Goal: Information Seeking & Learning: Learn about a topic

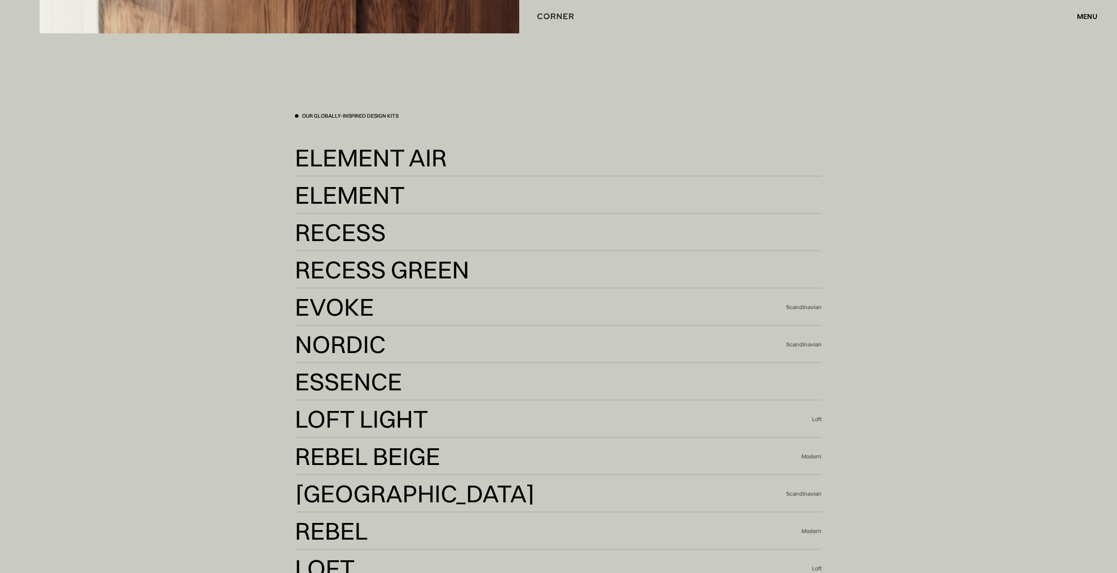
scroll to position [2501, 0]
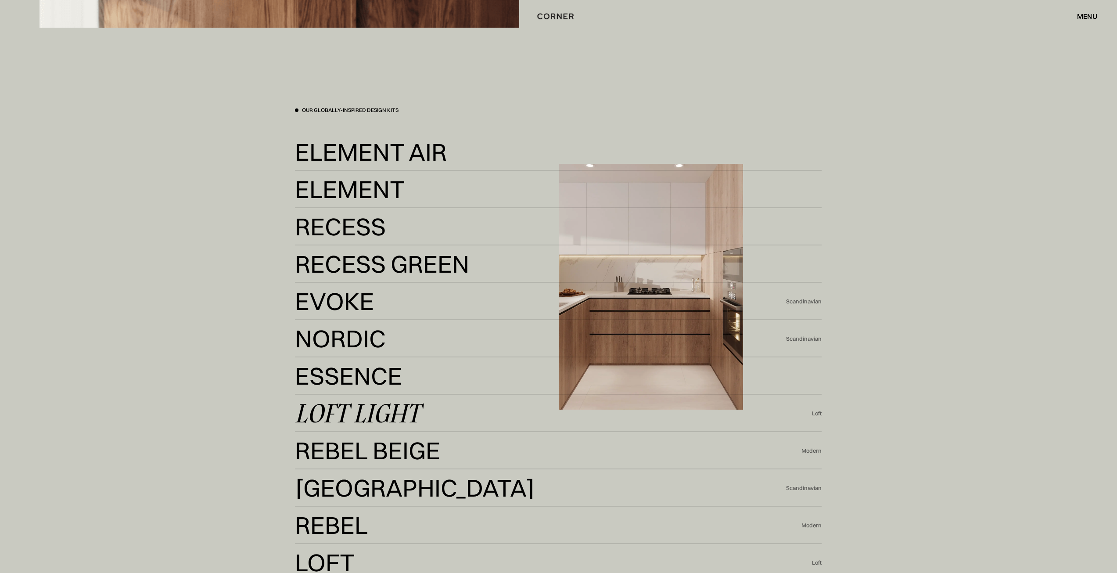
click at [344, 409] on div "Loft Light" at bounding box center [357, 412] width 125 height 21
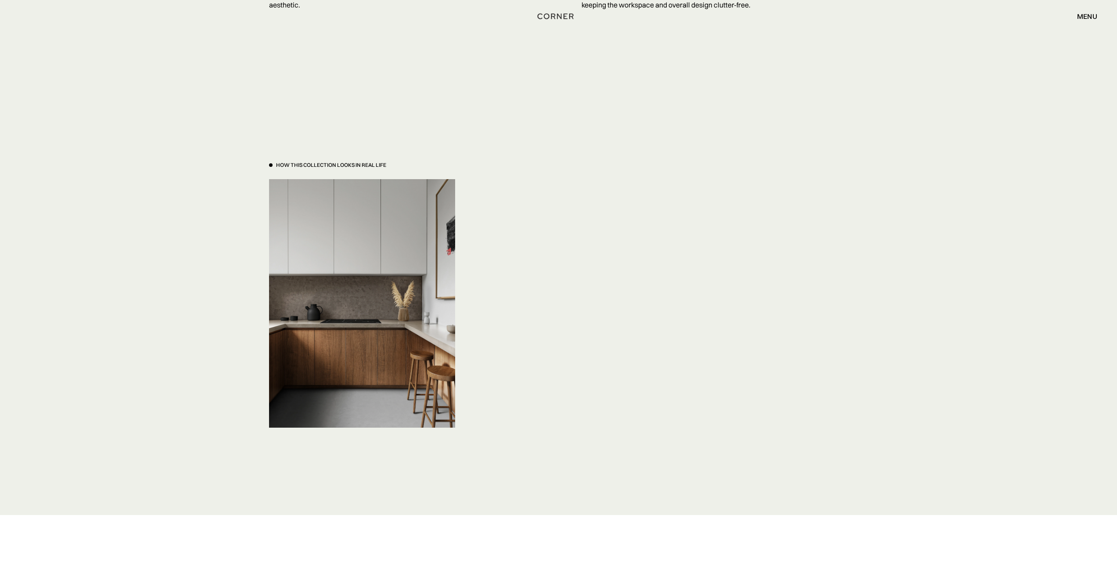
scroll to position [2833, 0]
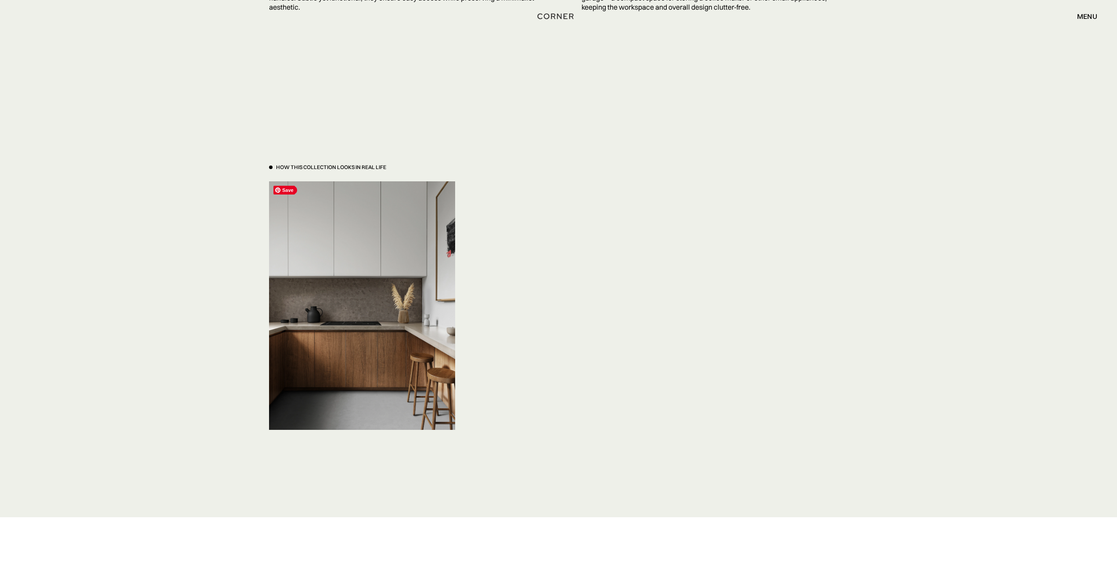
click at [370, 351] on img at bounding box center [362, 305] width 186 height 248
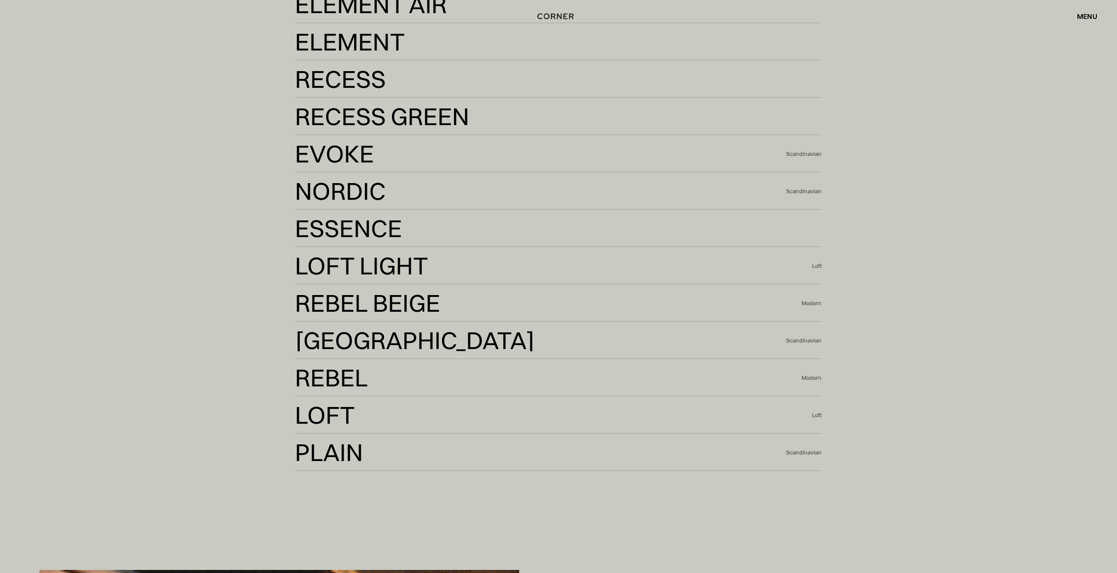
scroll to position [2632, 0]
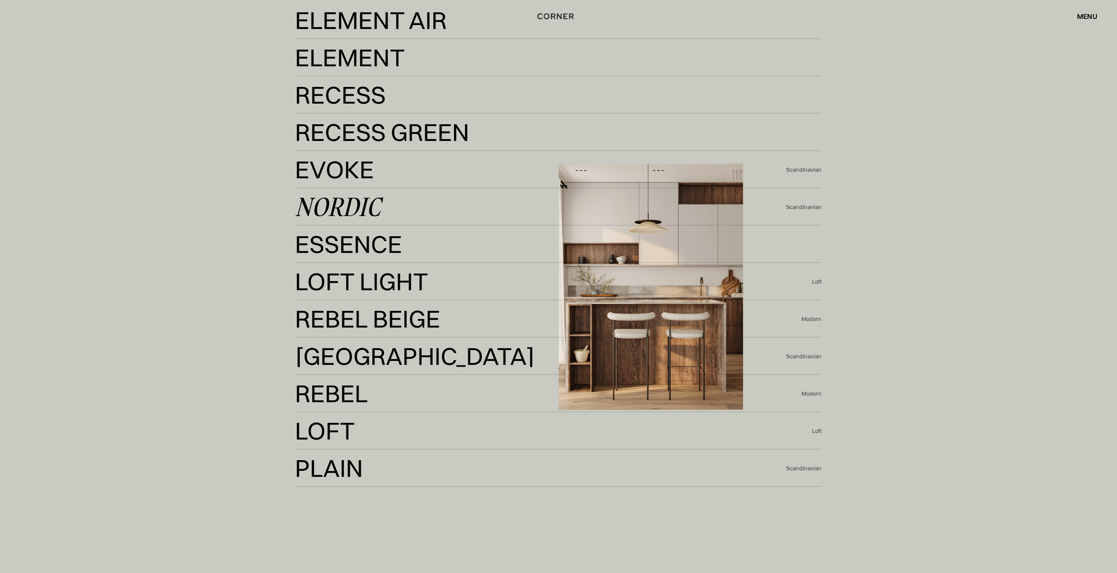
click at [361, 212] on div "Nordic" at bounding box center [338, 206] width 86 height 21
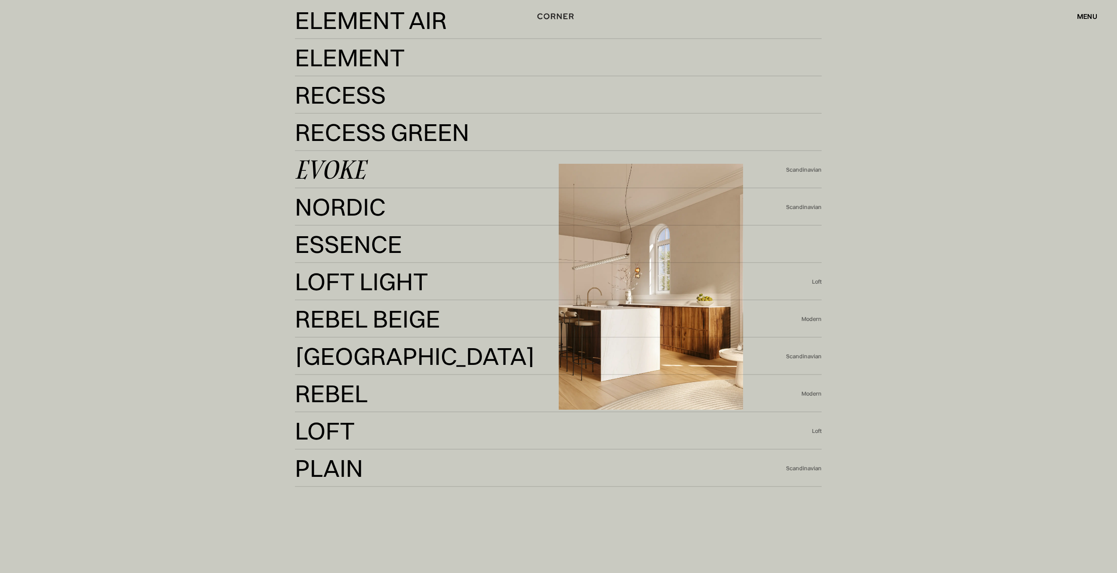
click at [341, 166] on div "Evoke" at bounding box center [330, 169] width 71 height 21
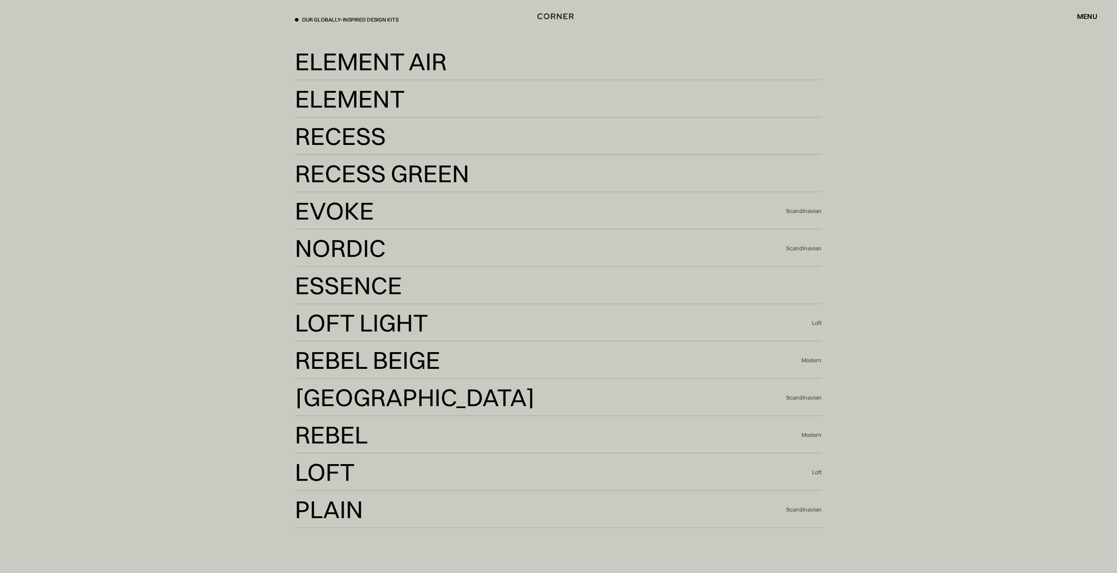
scroll to position [2589, 0]
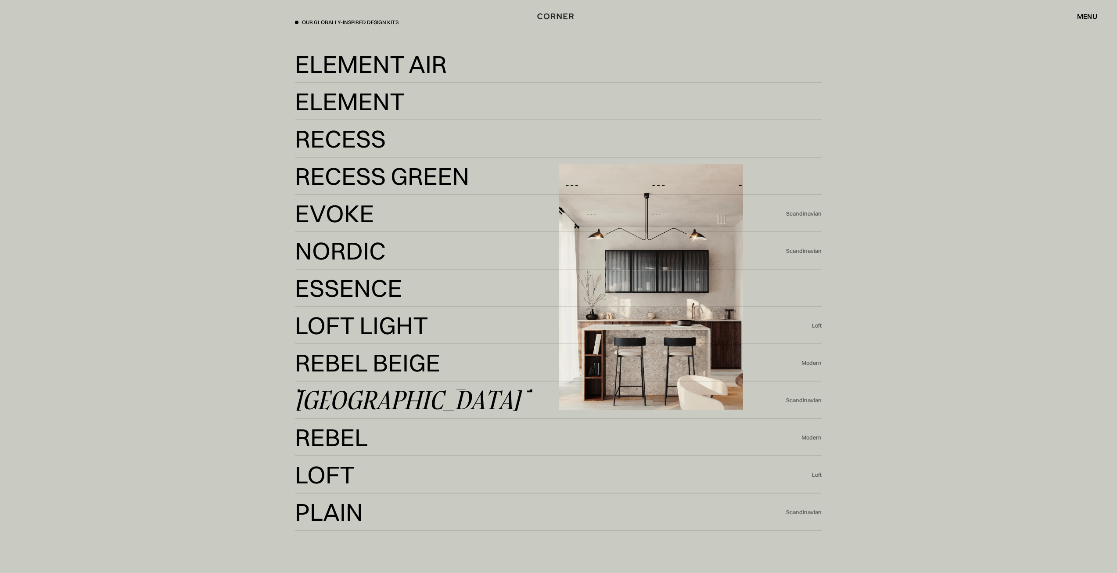
click at [331, 403] on div "[GEOGRAPHIC_DATA]" at bounding box center [407, 399] width 225 height 21
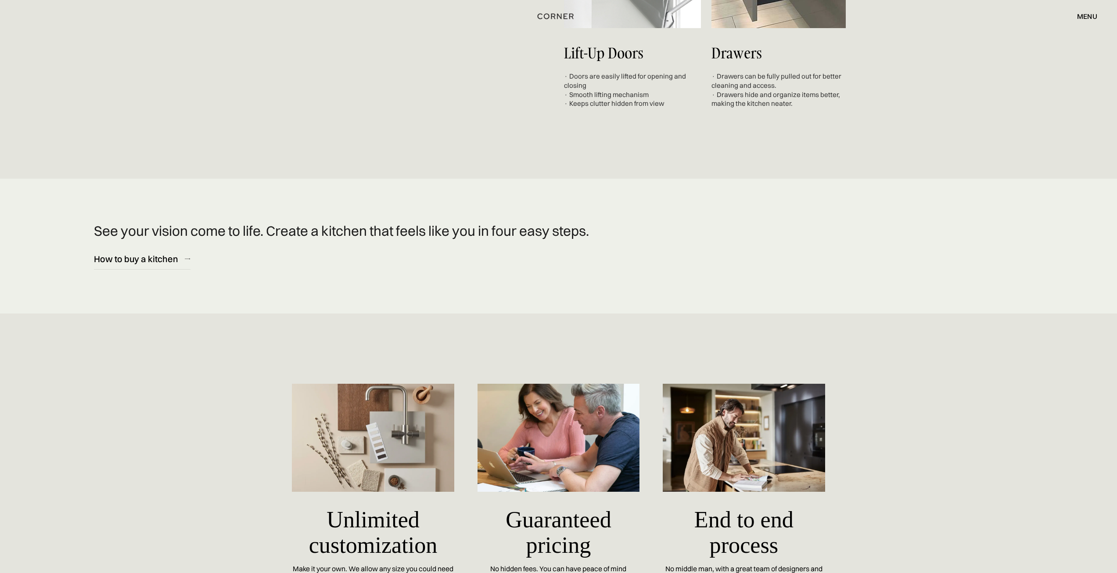
scroll to position [3685, 0]
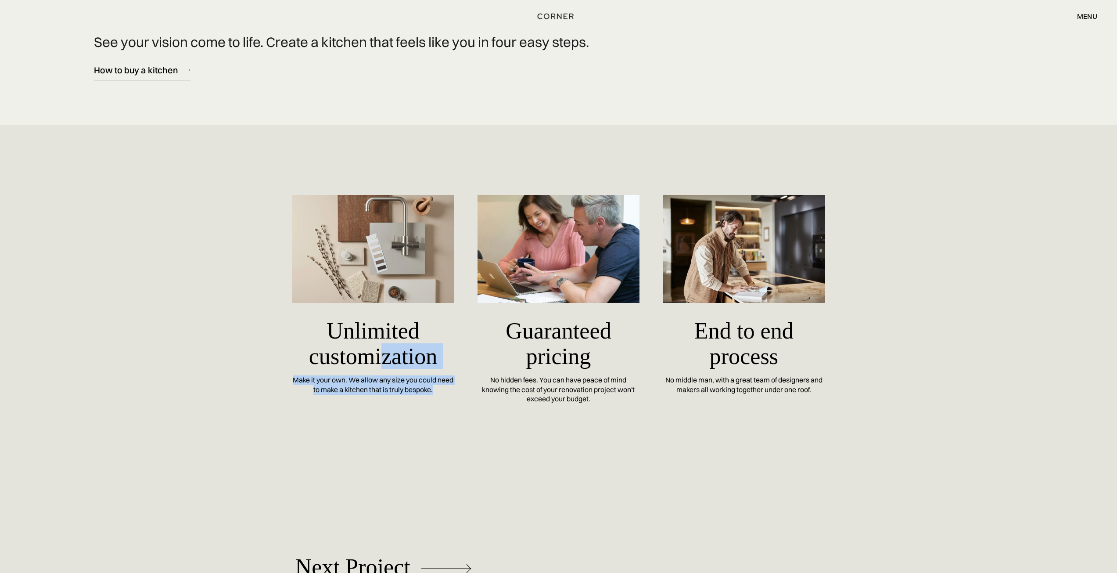
drag, startPoint x: 436, startPoint y: 385, endPoint x: 383, endPoint y: 371, distance: 54.5
click at [383, 371] on div "Unlimited customization Make it your own. We allow any size you could need to m…" at bounding box center [373, 299] width 162 height 209
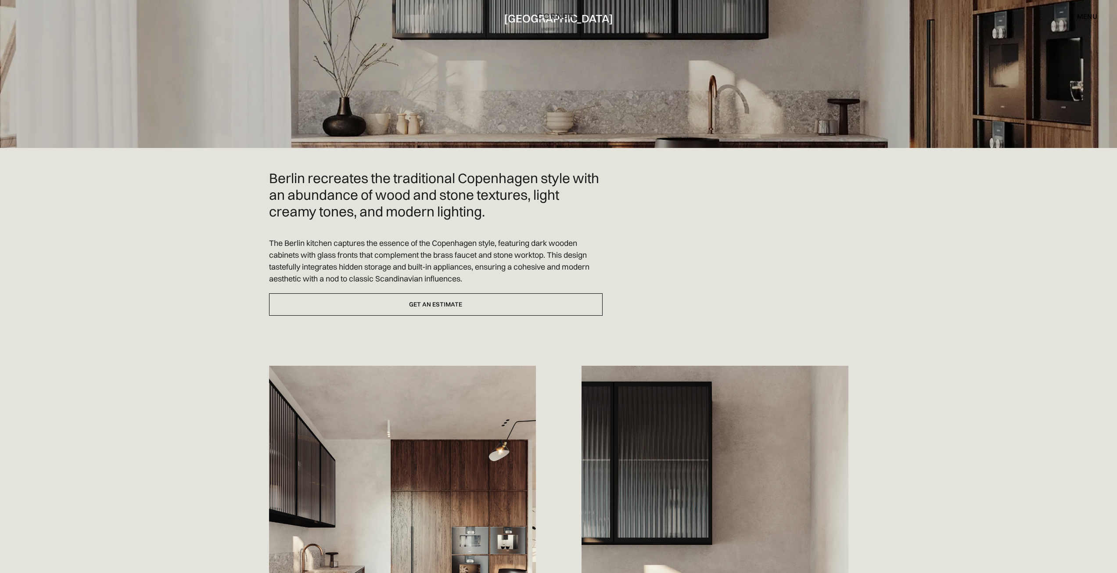
scroll to position [0, 0]
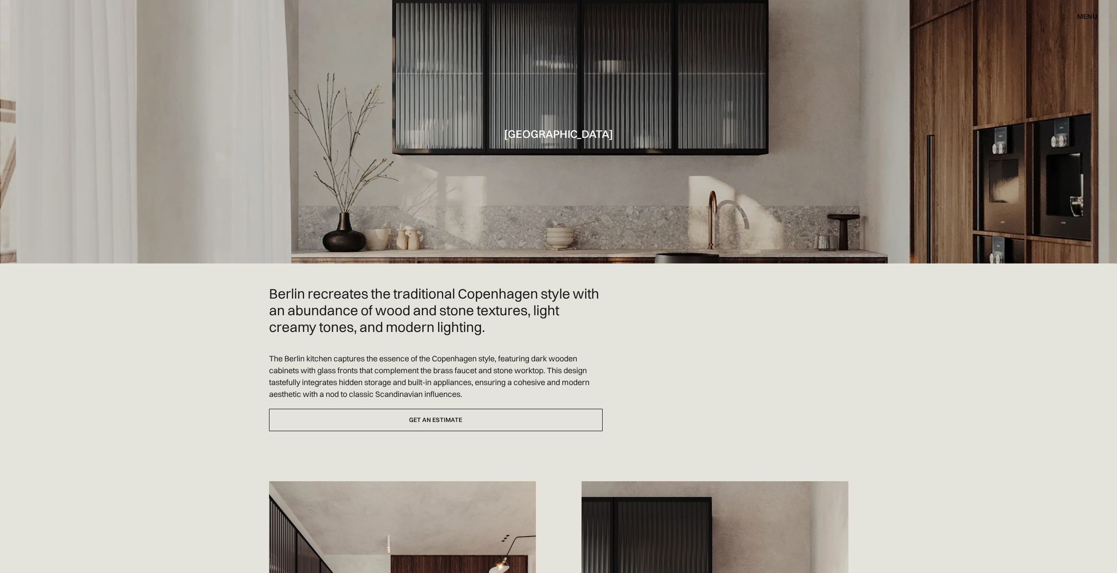
click at [1091, 18] on div "menu" at bounding box center [1087, 16] width 20 height 7
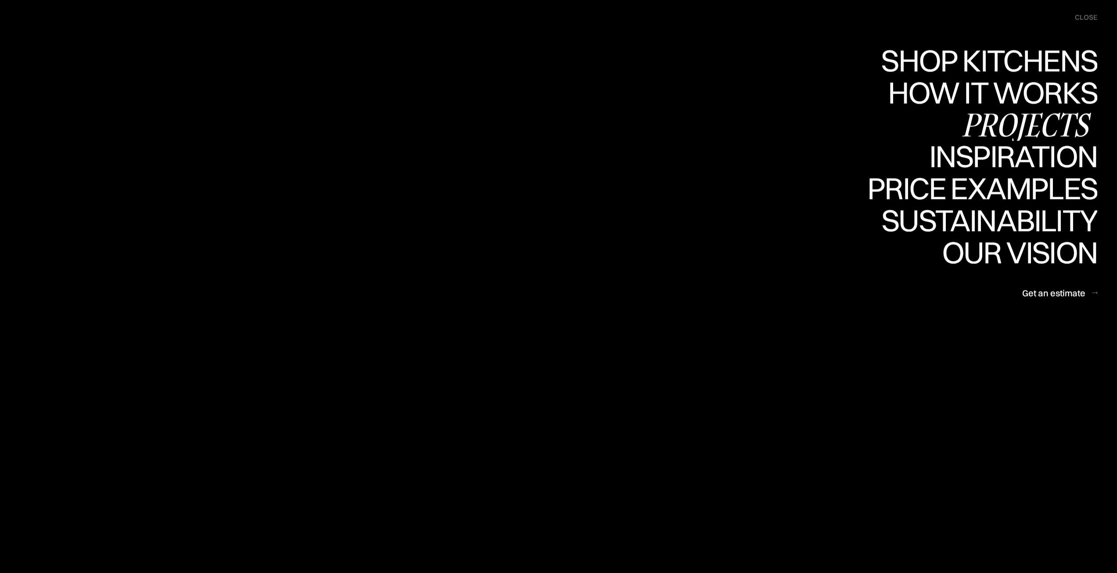
click at [1030, 127] on div "Projects" at bounding box center [1026, 124] width 142 height 31
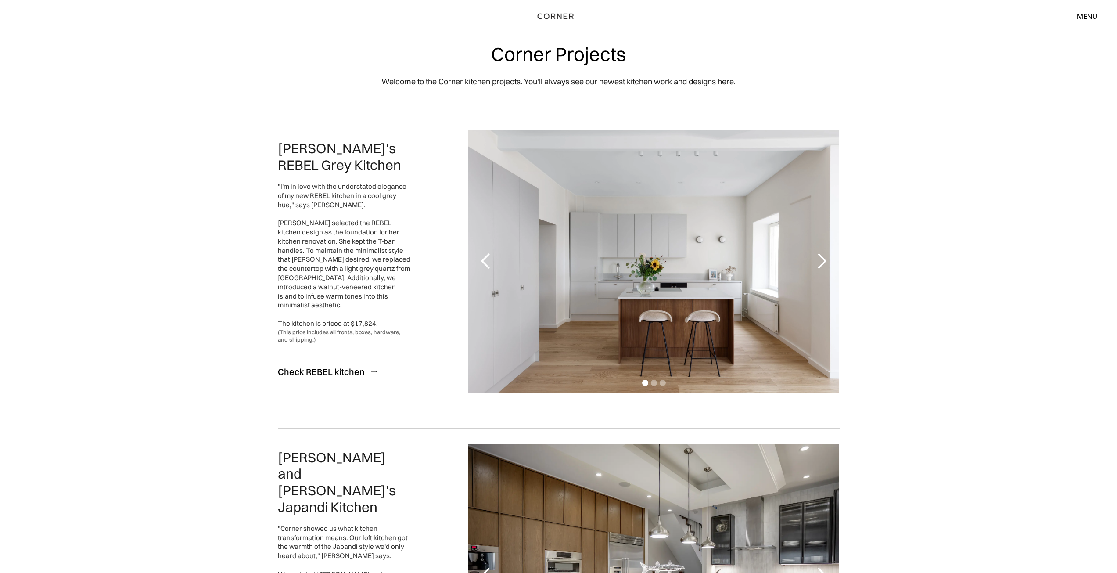
click at [824, 262] on div "next slide" at bounding box center [822, 261] width 18 height 18
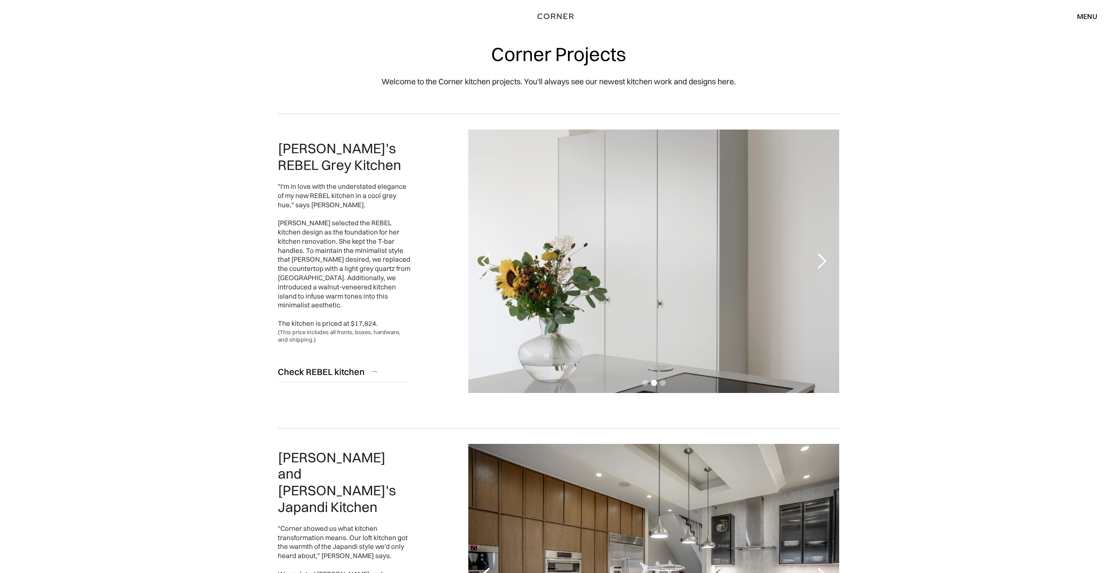
click at [824, 262] on div "next slide" at bounding box center [822, 261] width 18 height 18
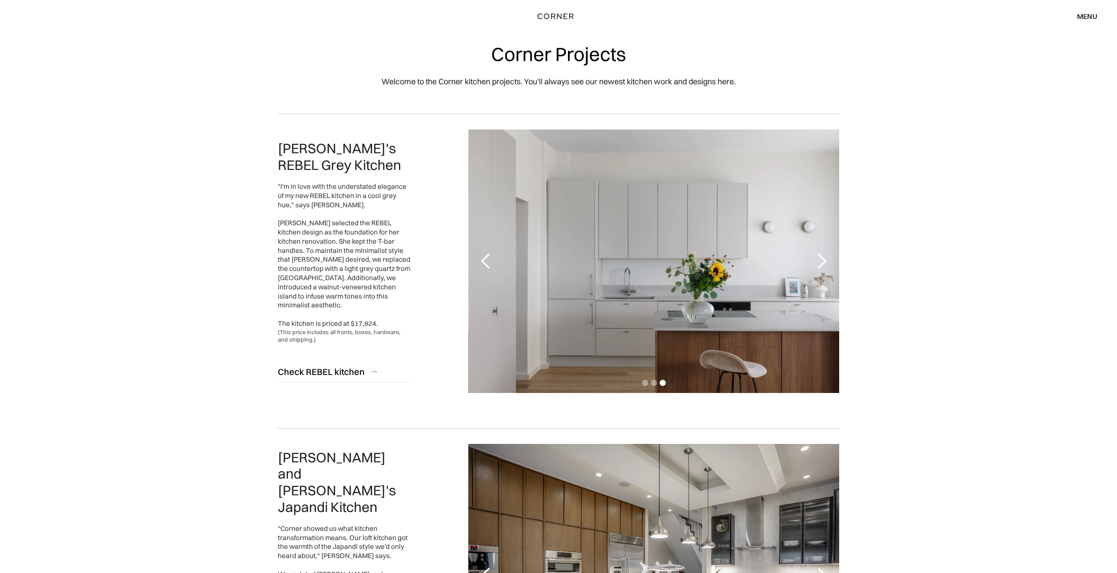
click at [824, 262] on div "next slide" at bounding box center [822, 261] width 18 height 18
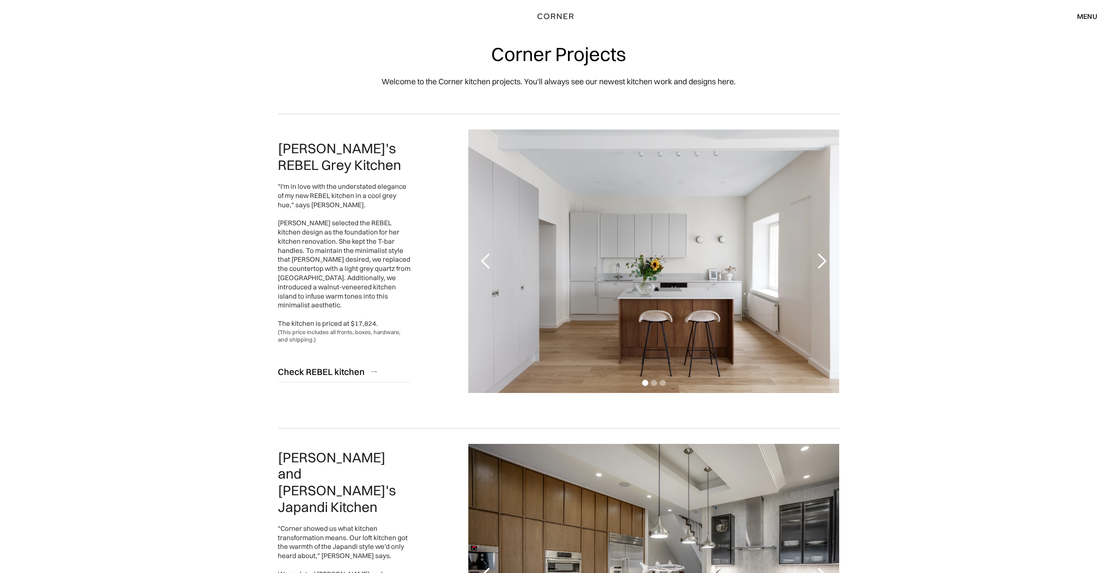
click at [824, 262] on div "next slide" at bounding box center [822, 261] width 18 height 18
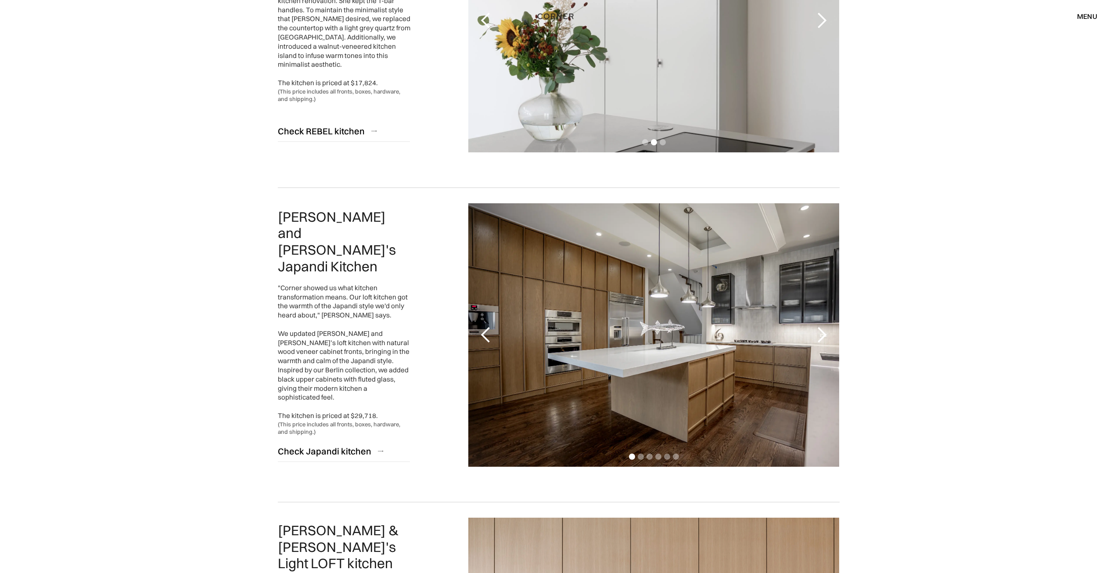
scroll to position [263, 0]
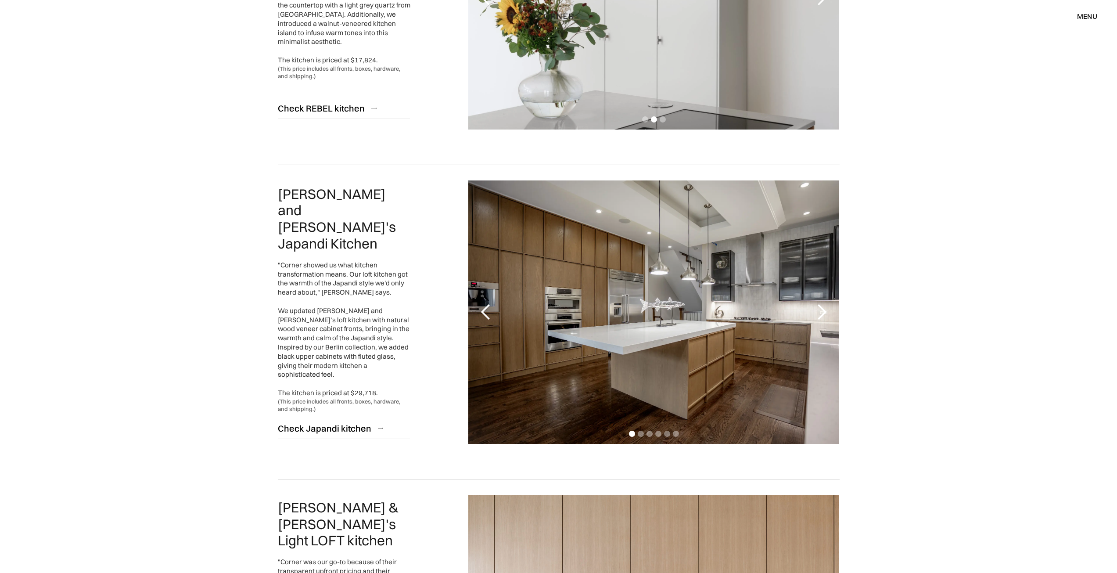
click at [824, 309] on div "next slide" at bounding box center [822, 312] width 18 height 18
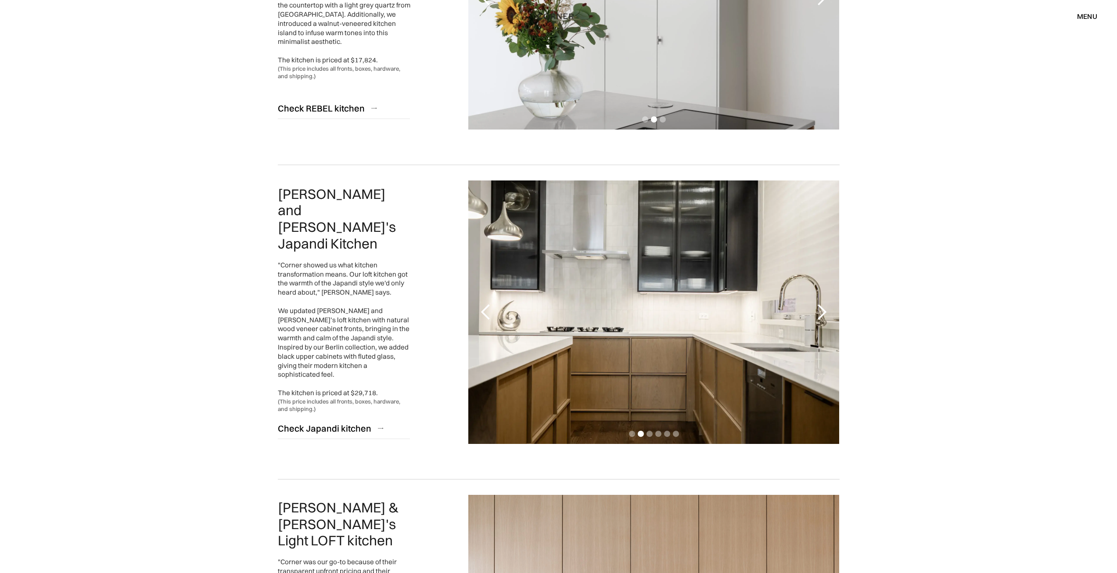
click at [824, 309] on div "next slide" at bounding box center [822, 312] width 18 height 18
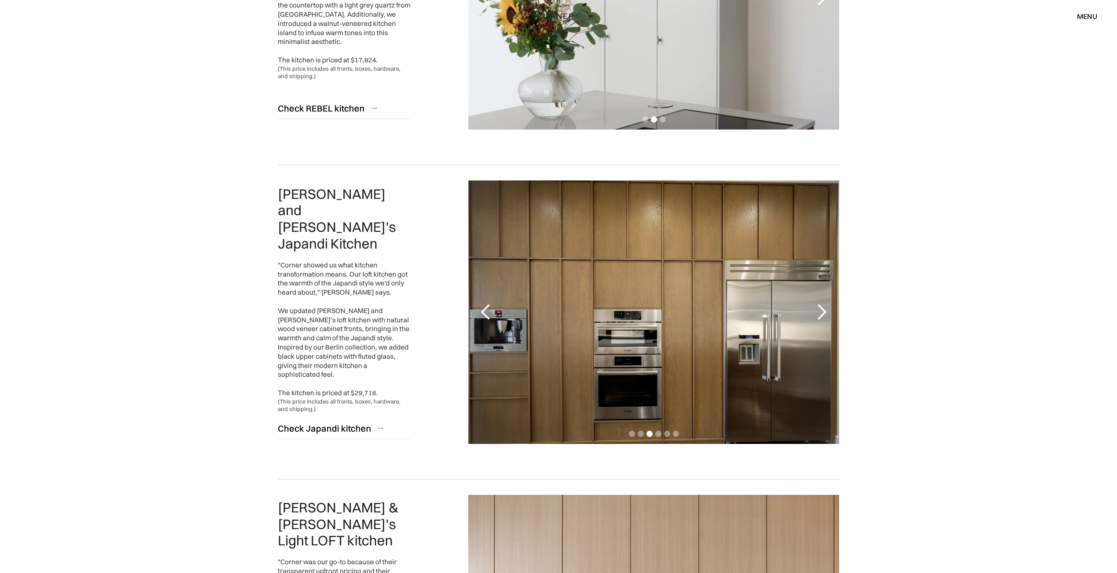
click at [824, 308] on div "next slide" at bounding box center [822, 312] width 18 height 18
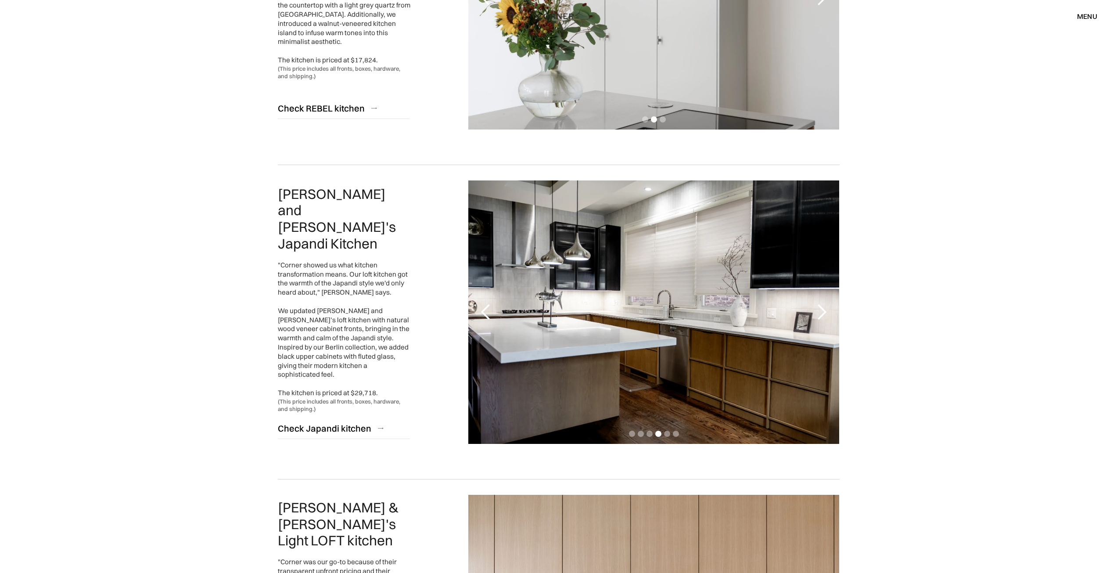
click at [824, 308] on div "next slide" at bounding box center [822, 312] width 18 height 18
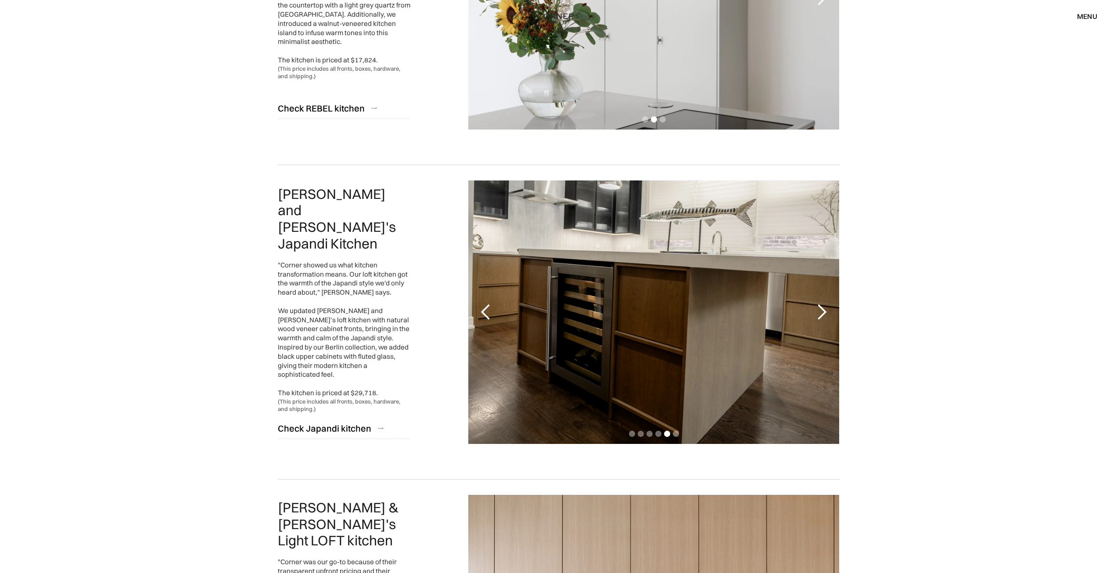
click at [824, 308] on div "next slide" at bounding box center [822, 312] width 18 height 18
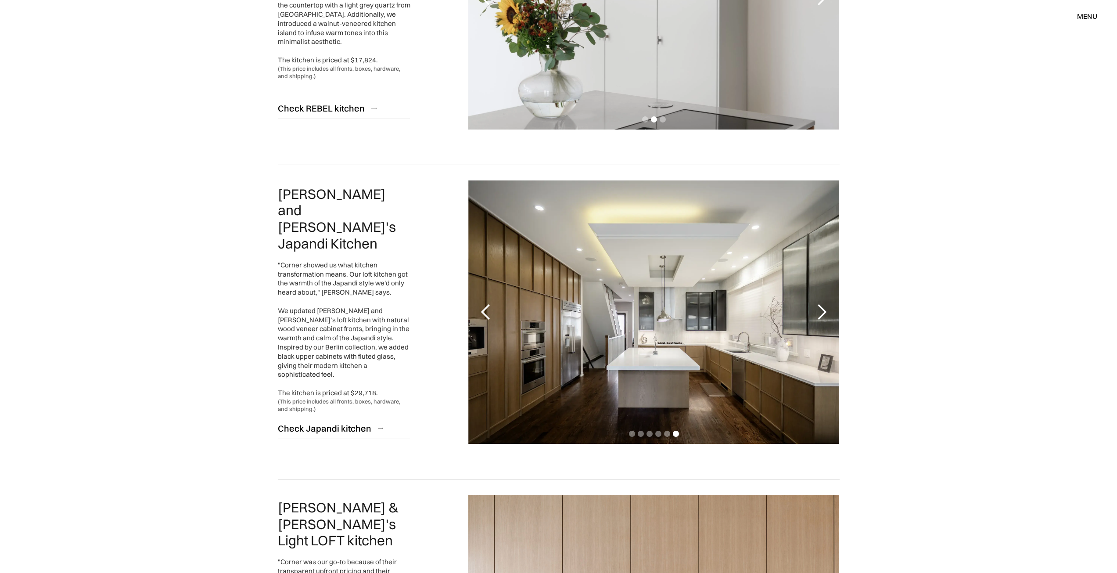
click at [824, 308] on div "next slide" at bounding box center [822, 312] width 18 height 18
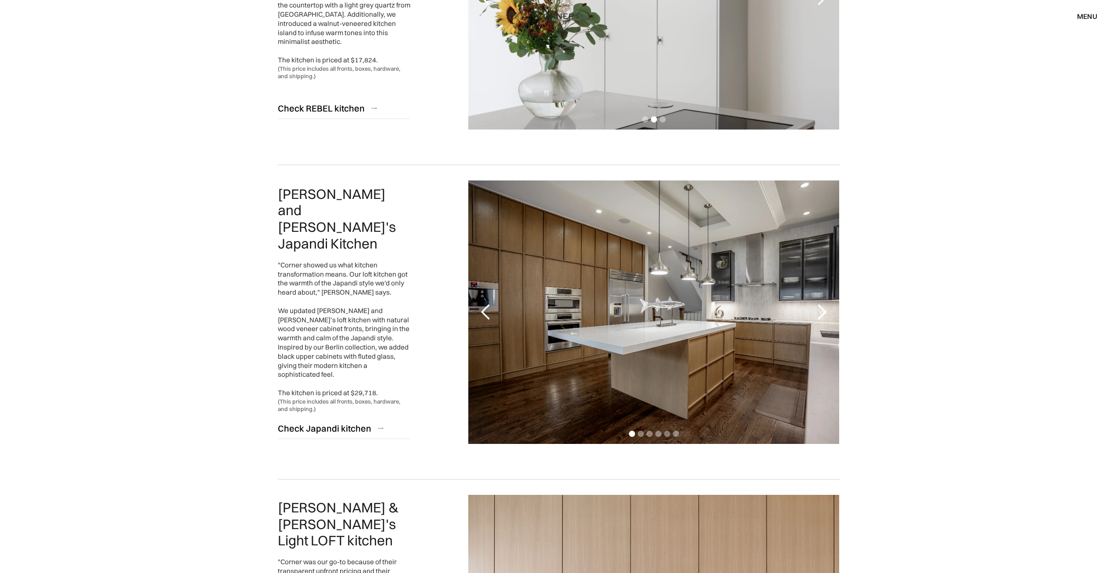
click at [824, 308] on div "next slide" at bounding box center [822, 312] width 18 height 18
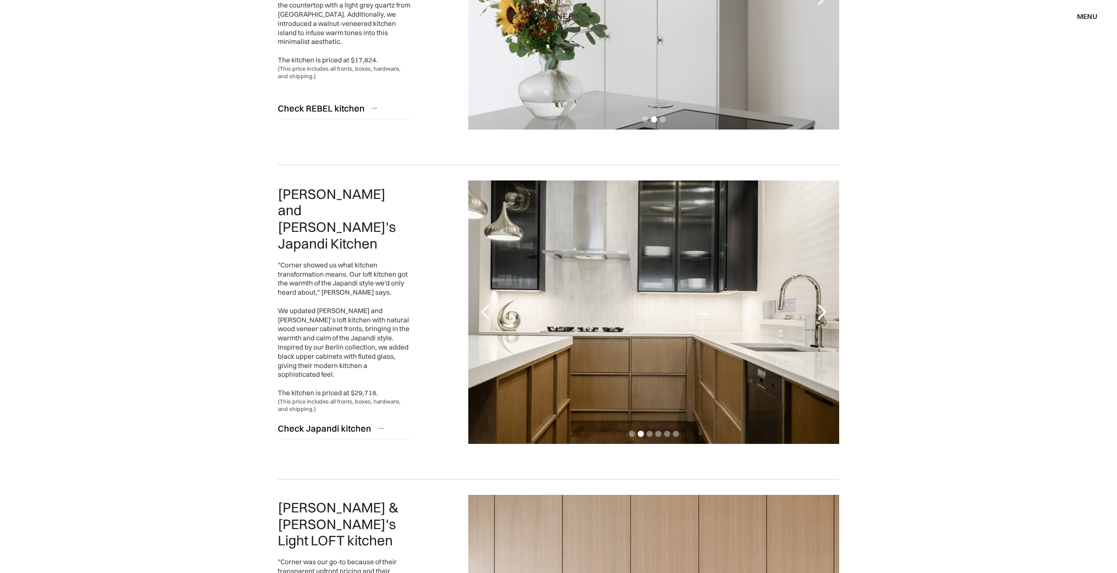
click at [824, 309] on div "next slide" at bounding box center [822, 312] width 18 height 18
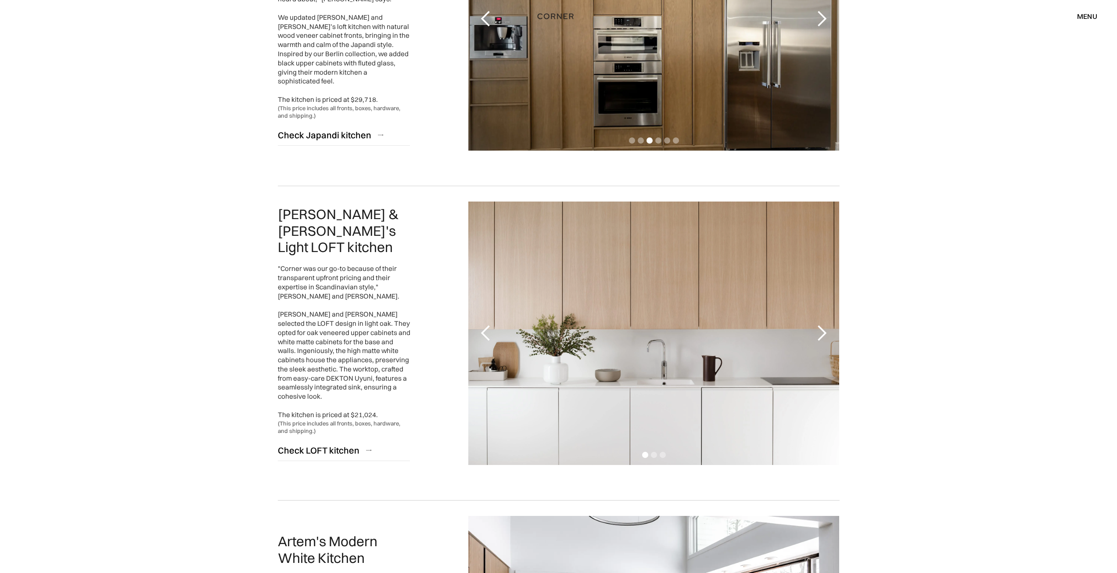
scroll to position [570, 0]
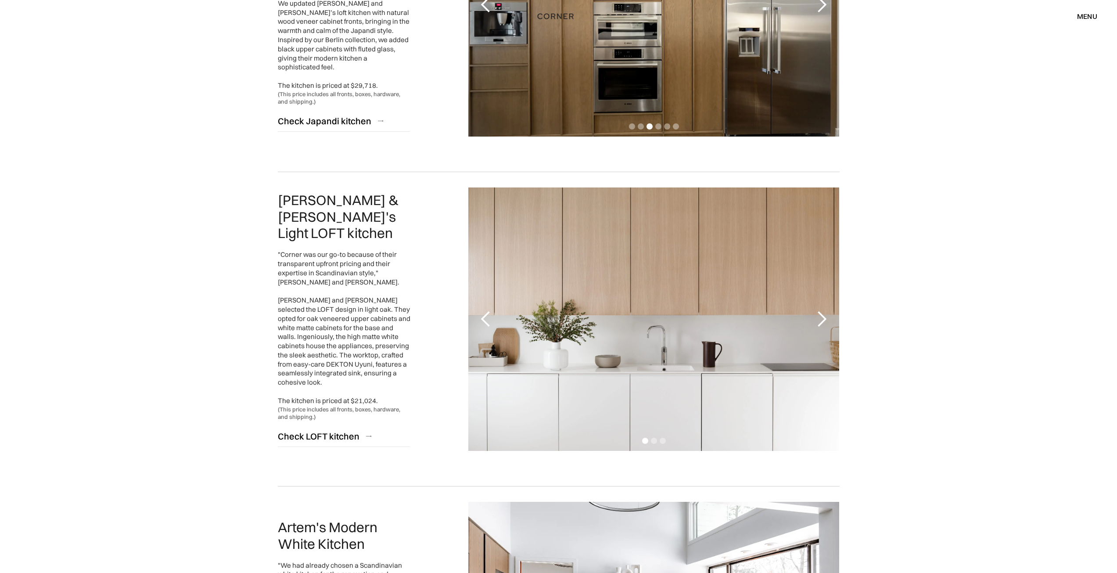
click at [821, 321] on div "next slide" at bounding box center [822, 319] width 18 height 18
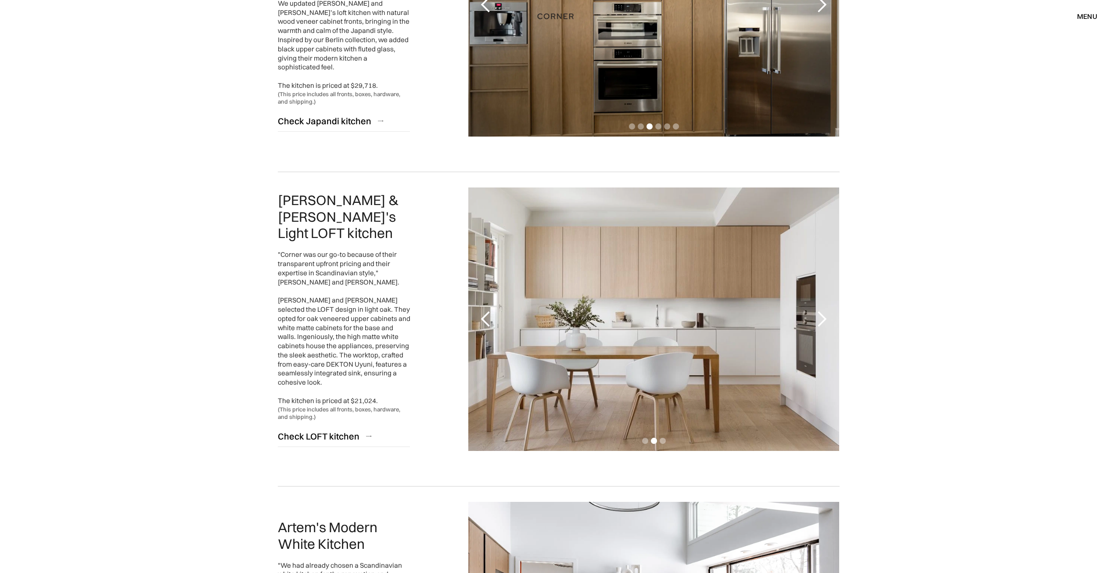
click at [821, 321] on div "next slide" at bounding box center [822, 319] width 18 height 18
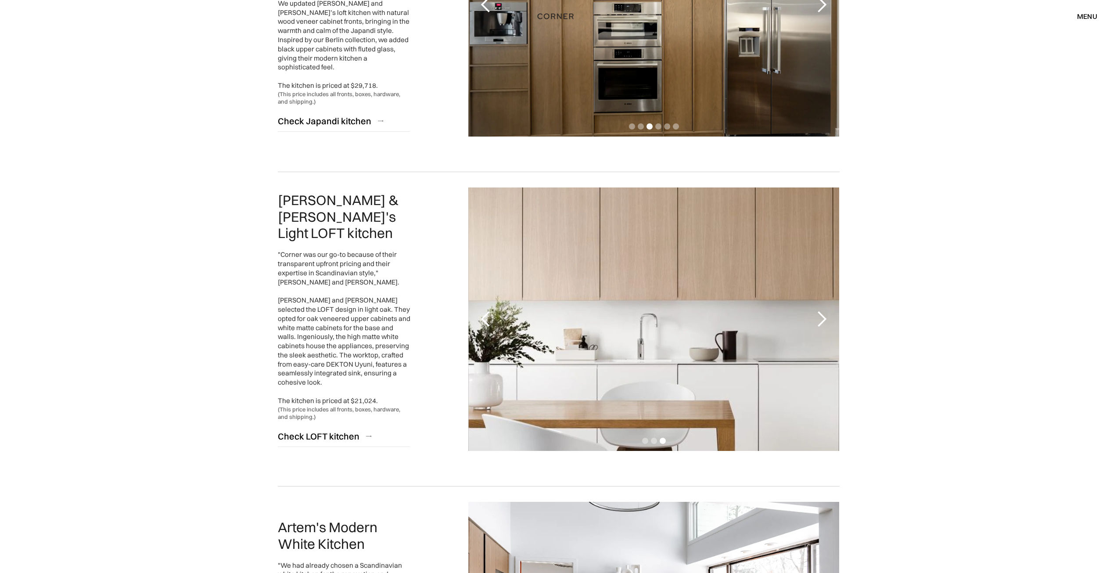
drag, startPoint x: 684, startPoint y: 321, endPoint x: 982, endPoint y: 322, distance: 297.9
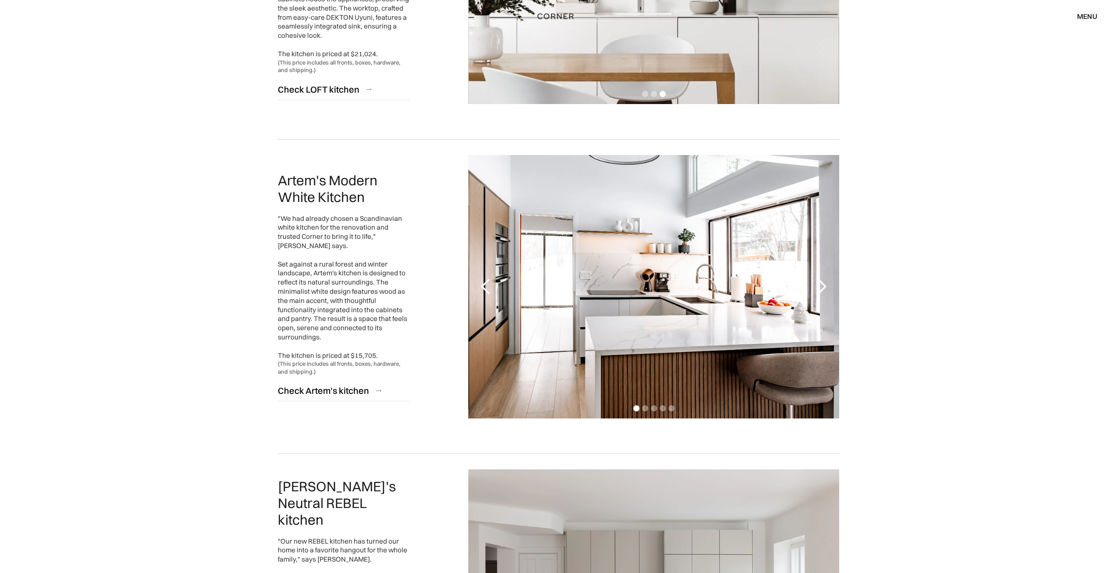
scroll to position [921, 0]
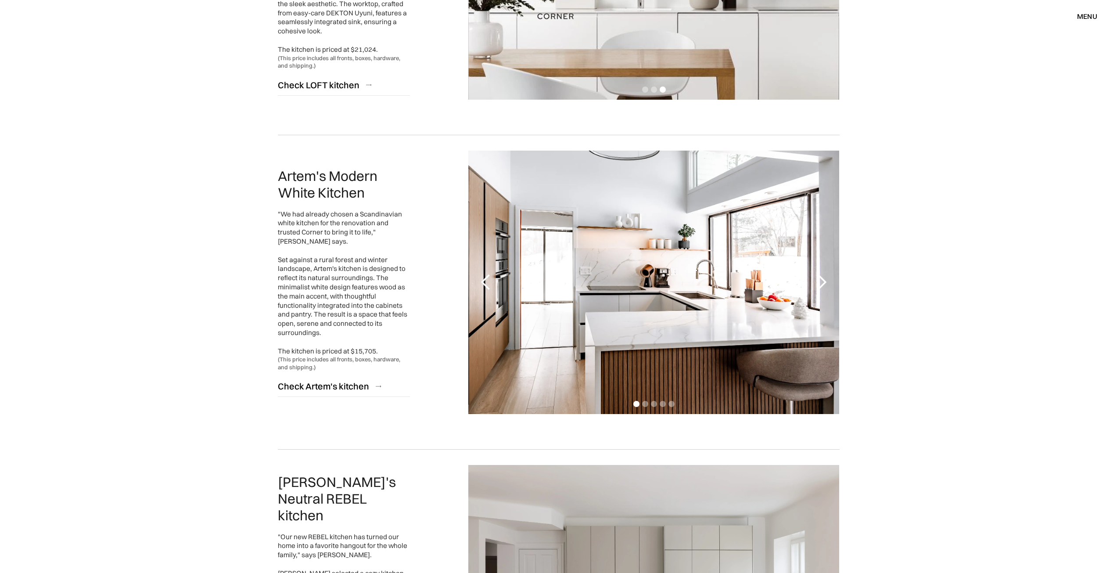
click at [823, 276] on div "next slide" at bounding box center [822, 282] width 18 height 18
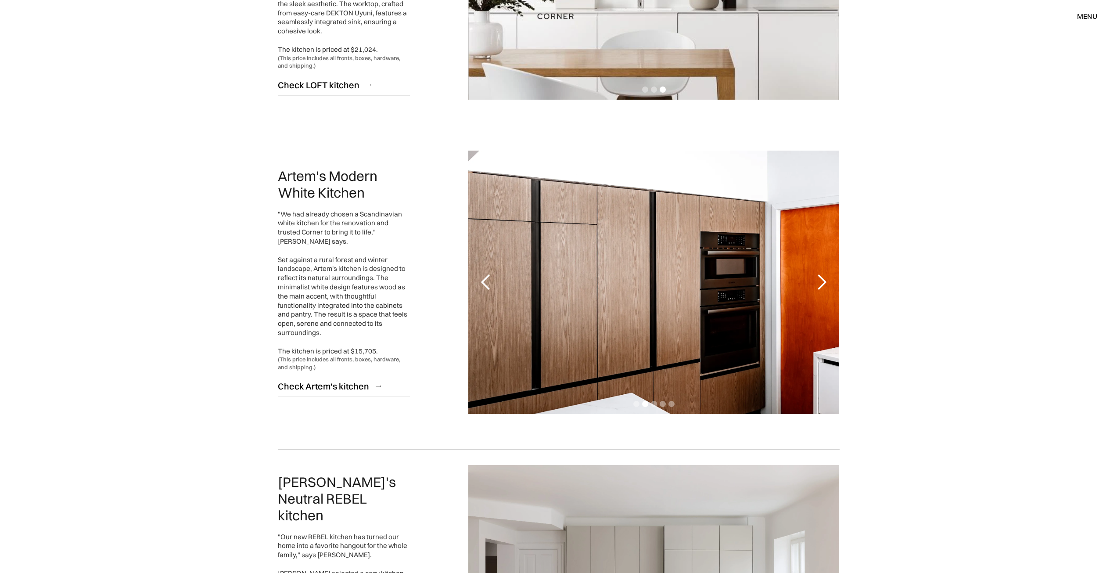
click at [823, 276] on div "next slide" at bounding box center [822, 282] width 18 height 18
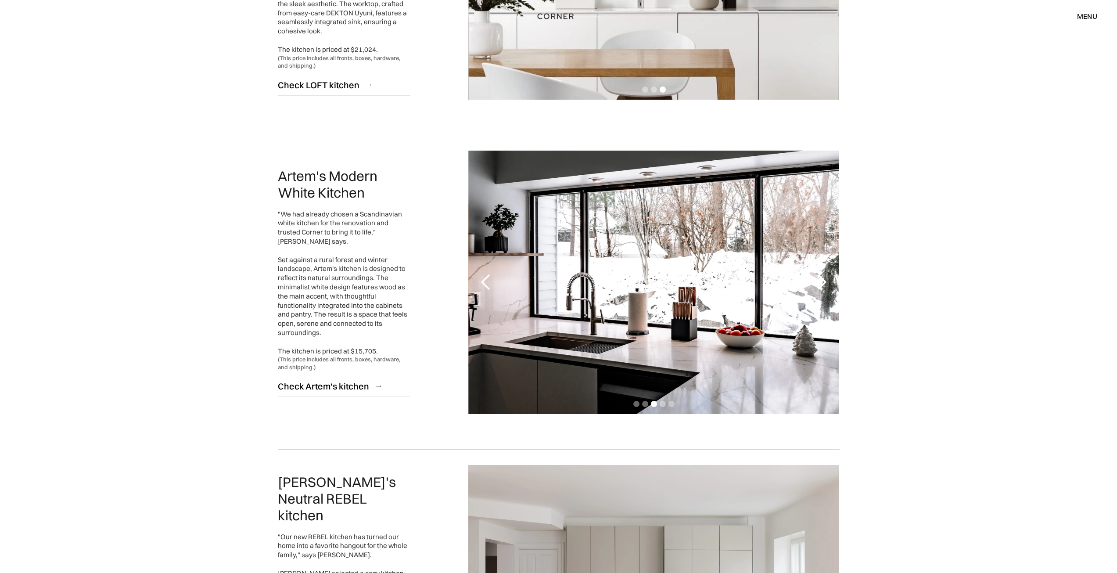
click at [823, 276] on div "next slide" at bounding box center [822, 282] width 18 height 18
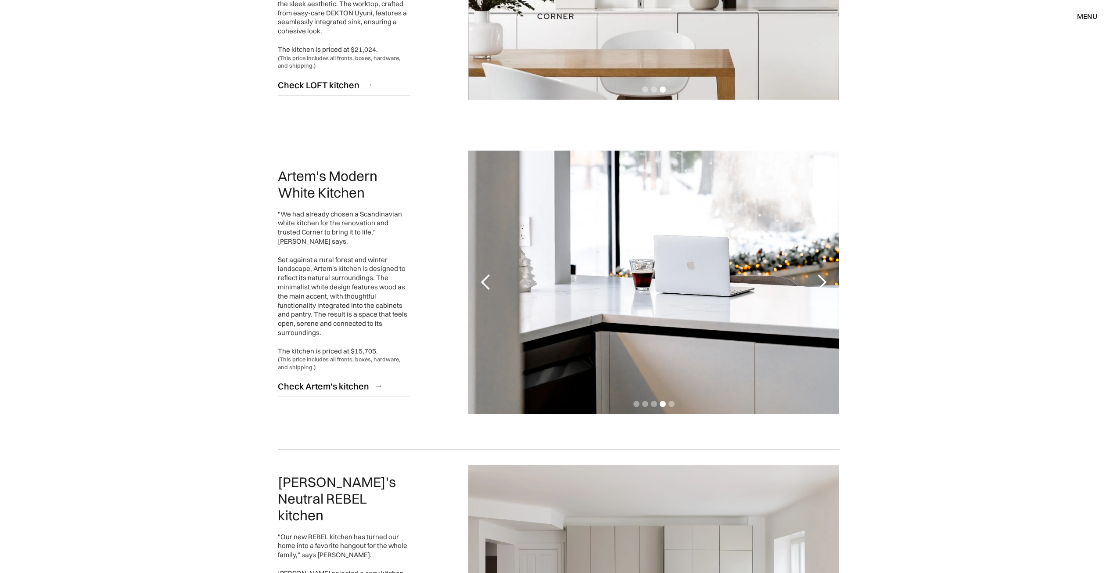
click at [823, 276] on div "next slide" at bounding box center [822, 282] width 18 height 18
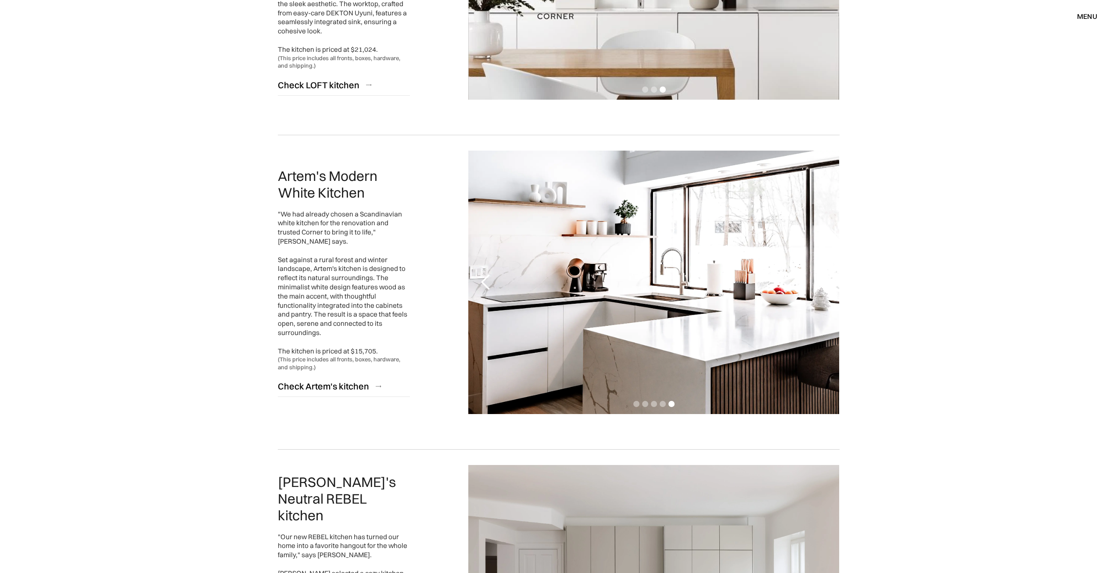
click at [823, 276] on div "next slide" at bounding box center [822, 282] width 18 height 18
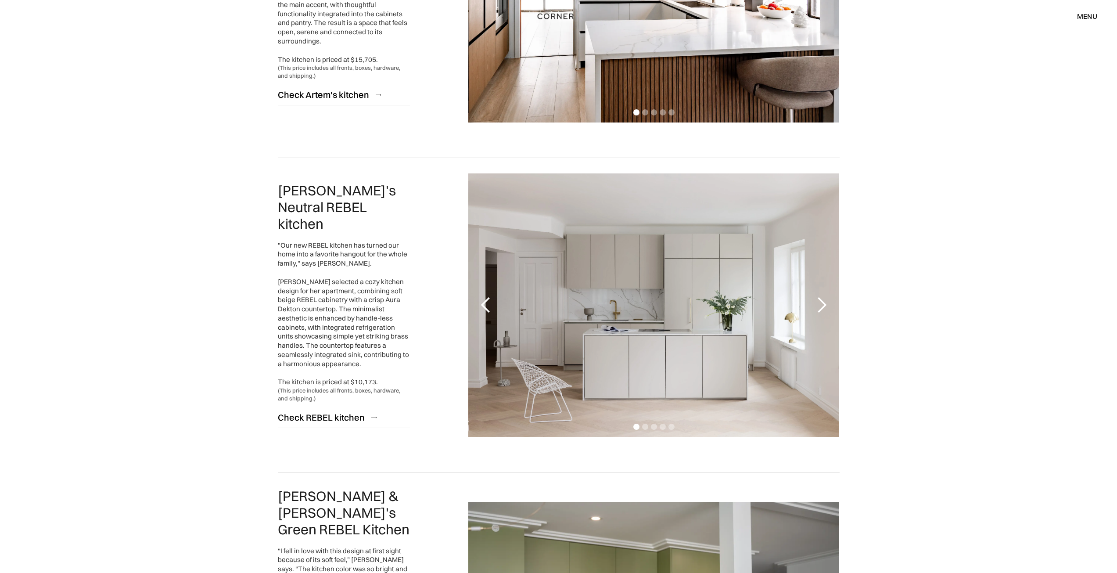
scroll to position [1228, 0]
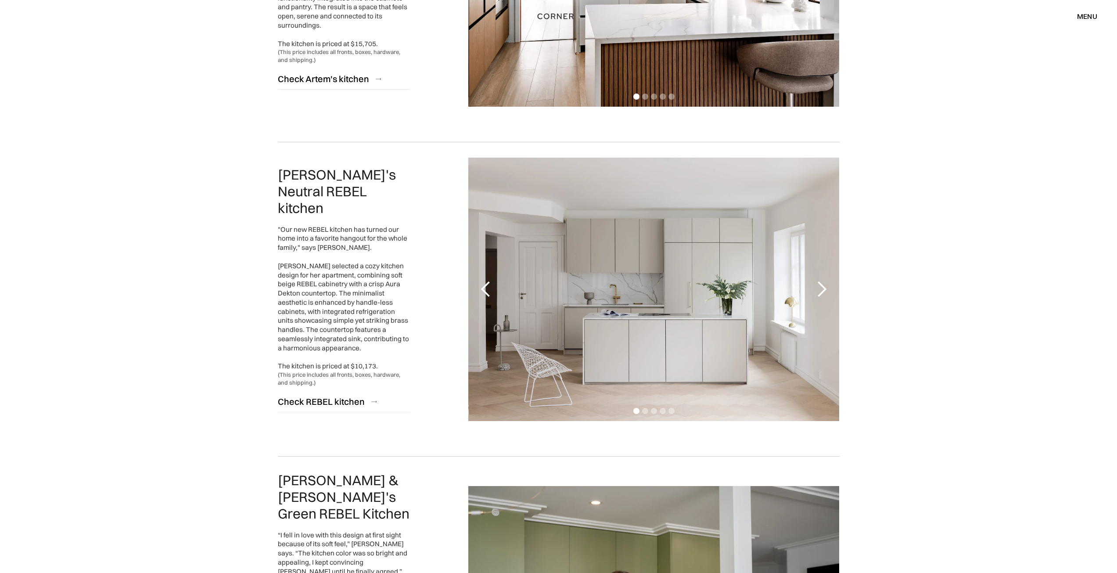
click at [825, 292] on div "next slide" at bounding box center [822, 289] width 18 height 18
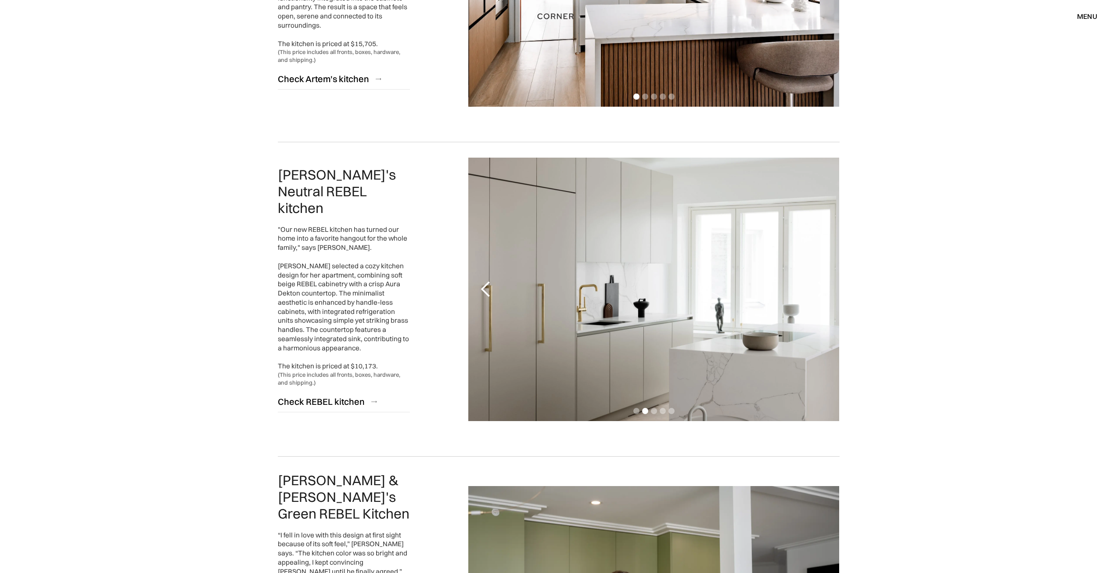
click at [825, 292] on div "next slide" at bounding box center [822, 289] width 18 height 18
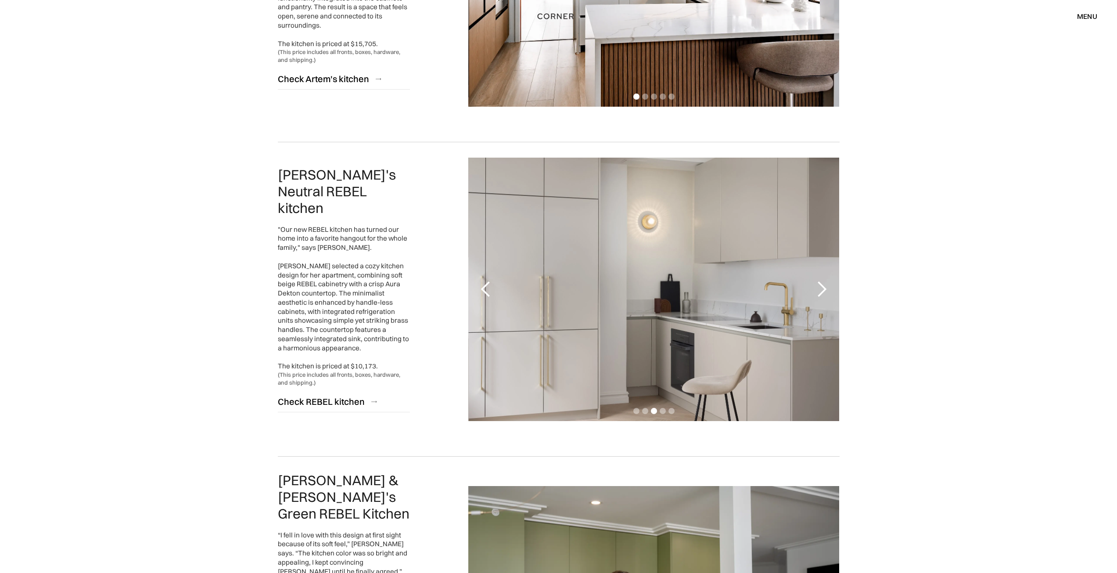
click at [825, 292] on div "next slide" at bounding box center [822, 289] width 18 height 18
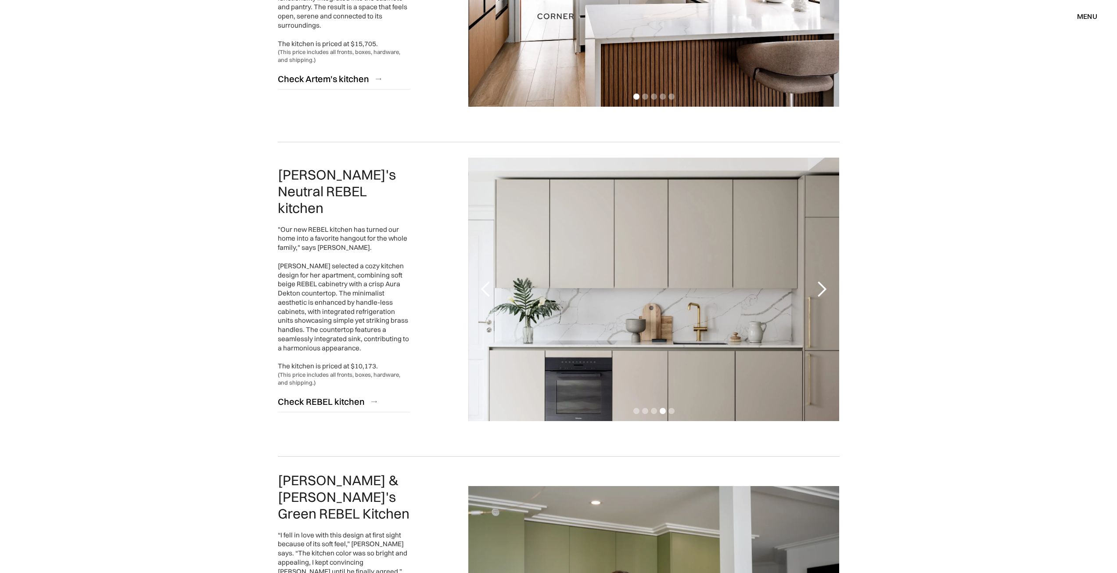
click at [825, 292] on div "next slide" at bounding box center [822, 289] width 18 height 18
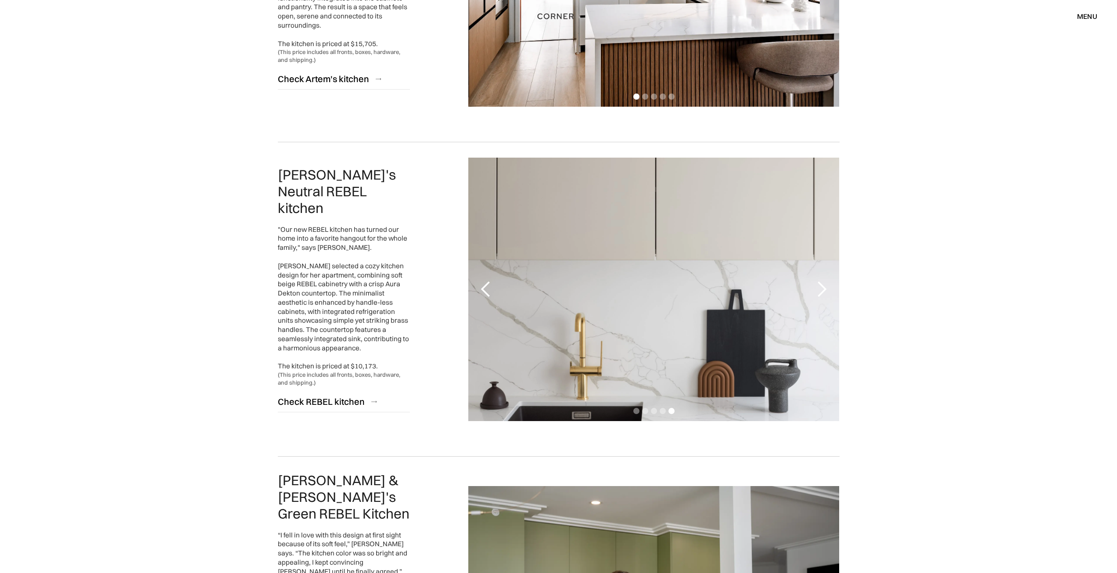
click at [825, 292] on div "next slide" at bounding box center [822, 289] width 18 height 18
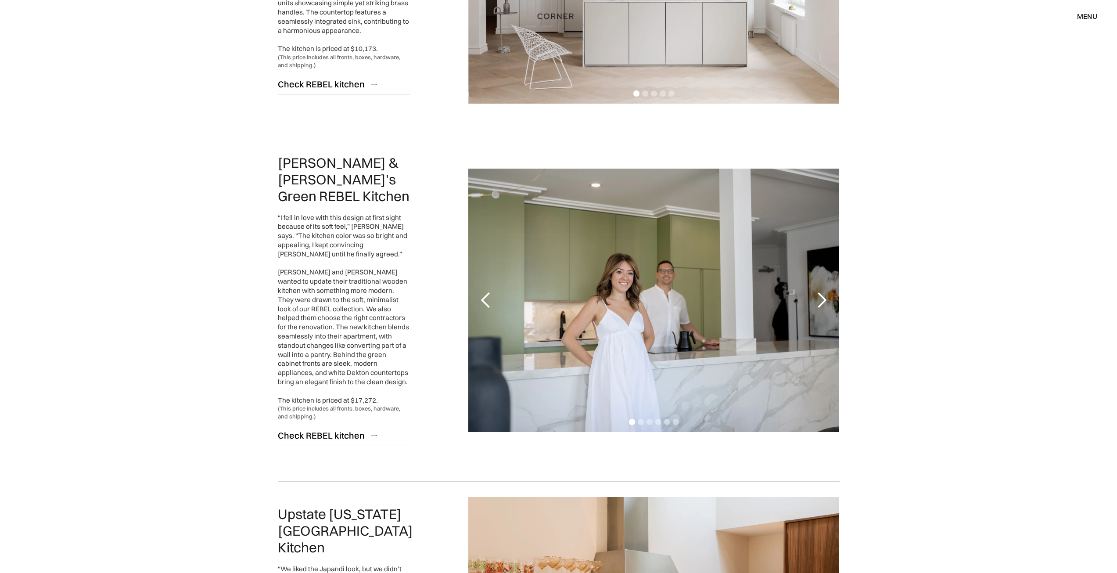
scroll to position [1579, 0]
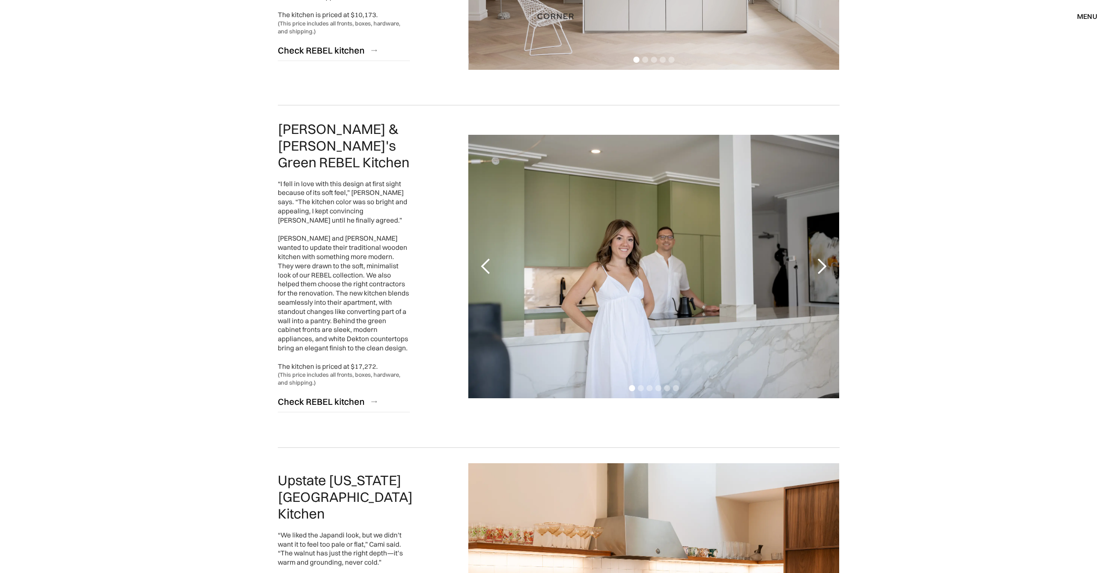
click at [824, 259] on div "next slide" at bounding box center [822, 267] width 18 height 18
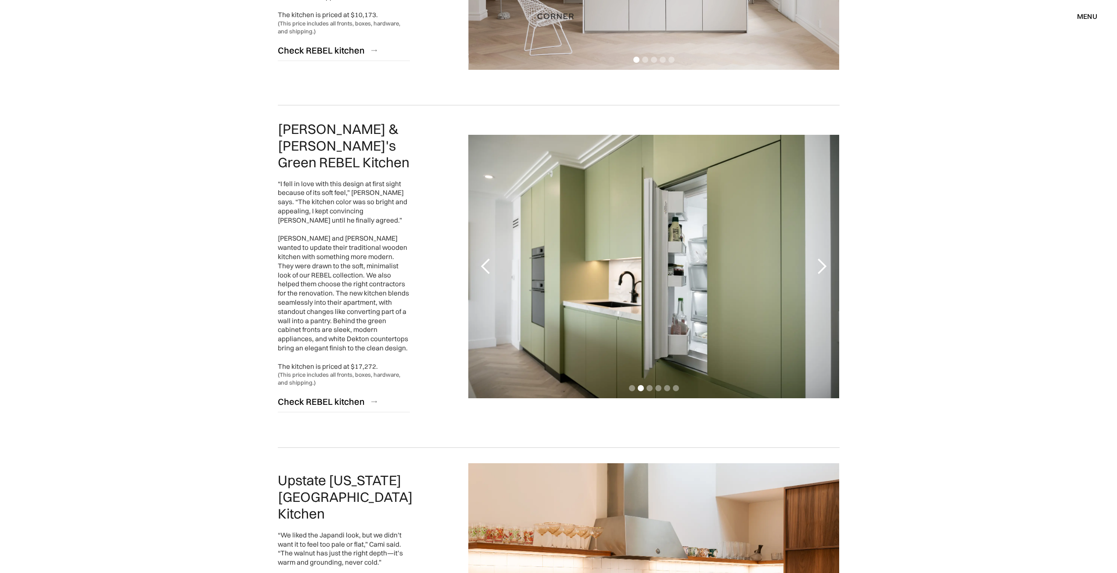
click at [824, 259] on div "next slide" at bounding box center [822, 267] width 18 height 18
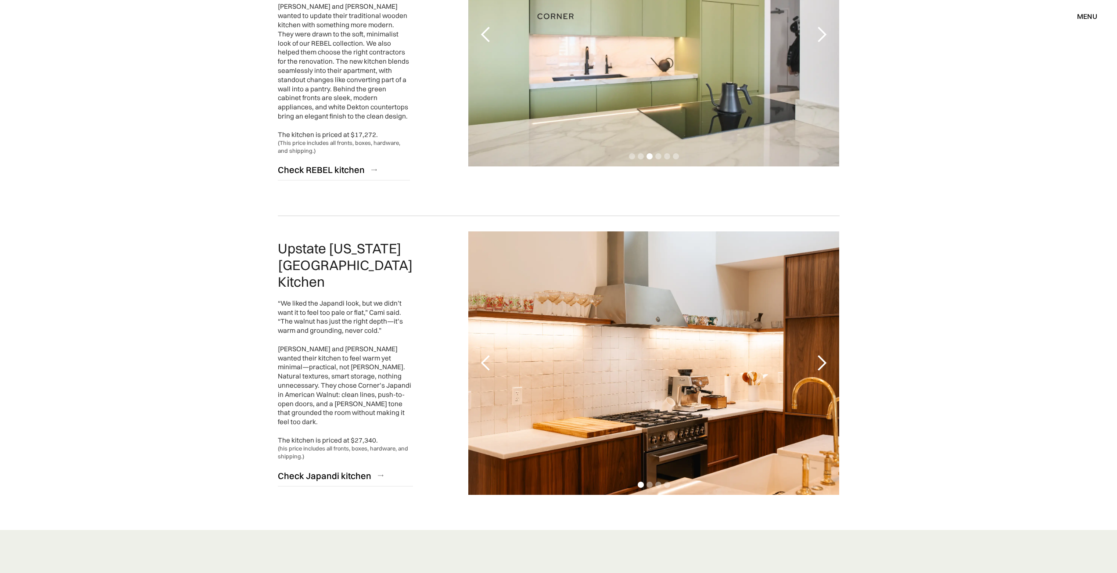
scroll to position [1930, 0]
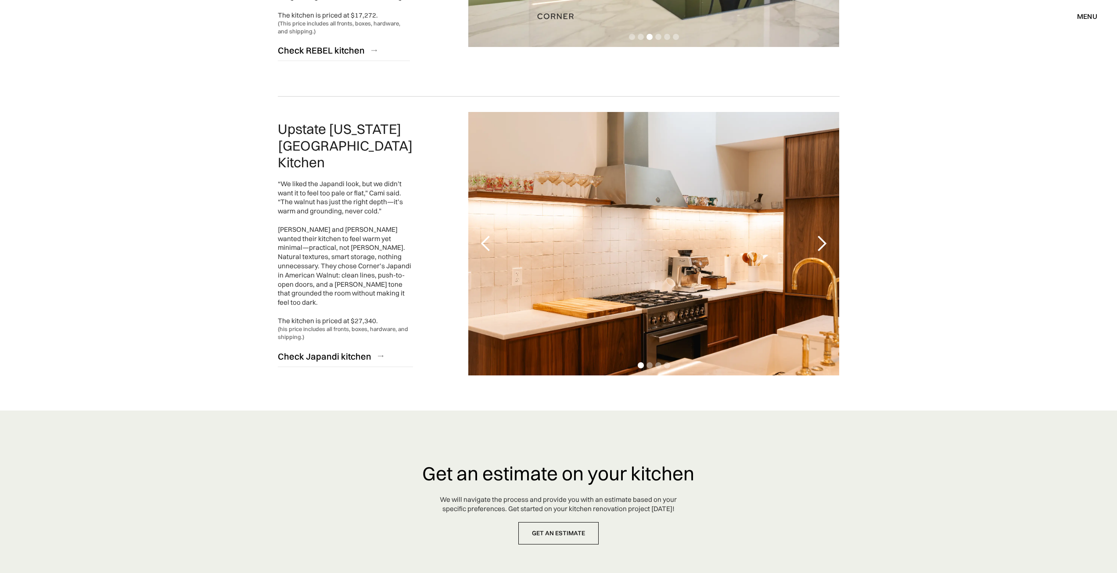
click at [823, 235] on div "next slide" at bounding box center [822, 244] width 18 height 18
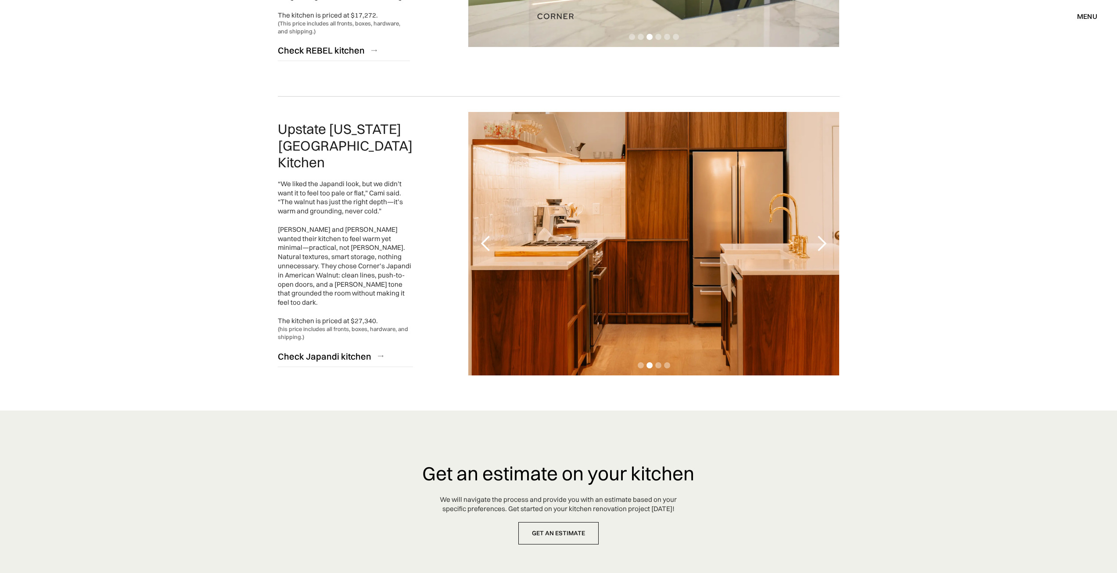
click at [823, 235] on div "next slide" at bounding box center [822, 244] width 18 height 18
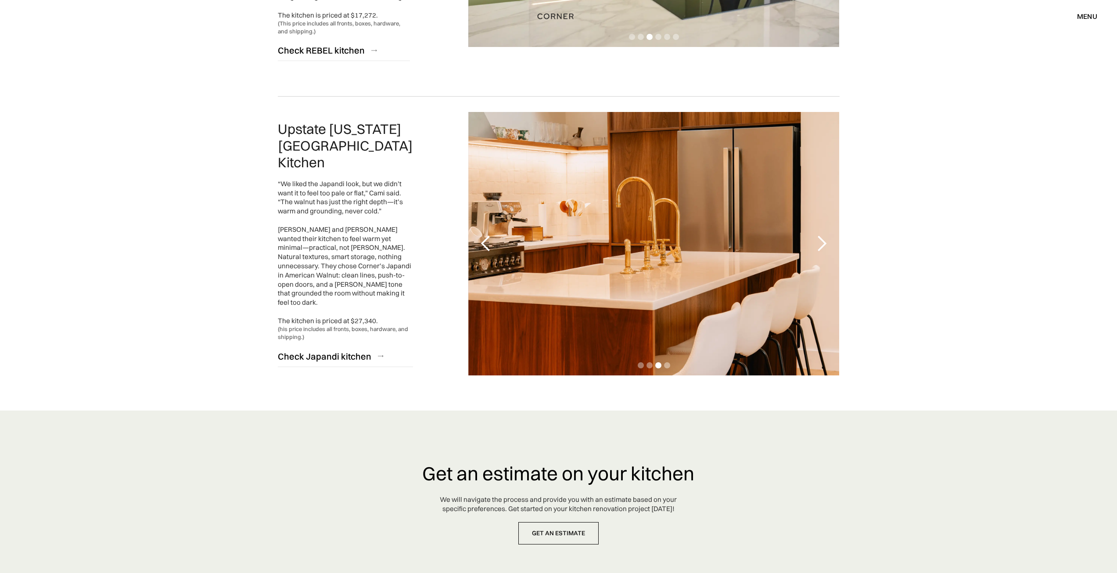
click at [823, 235] on div "next slide" at bounding box center [822, 244] width 18 height 18
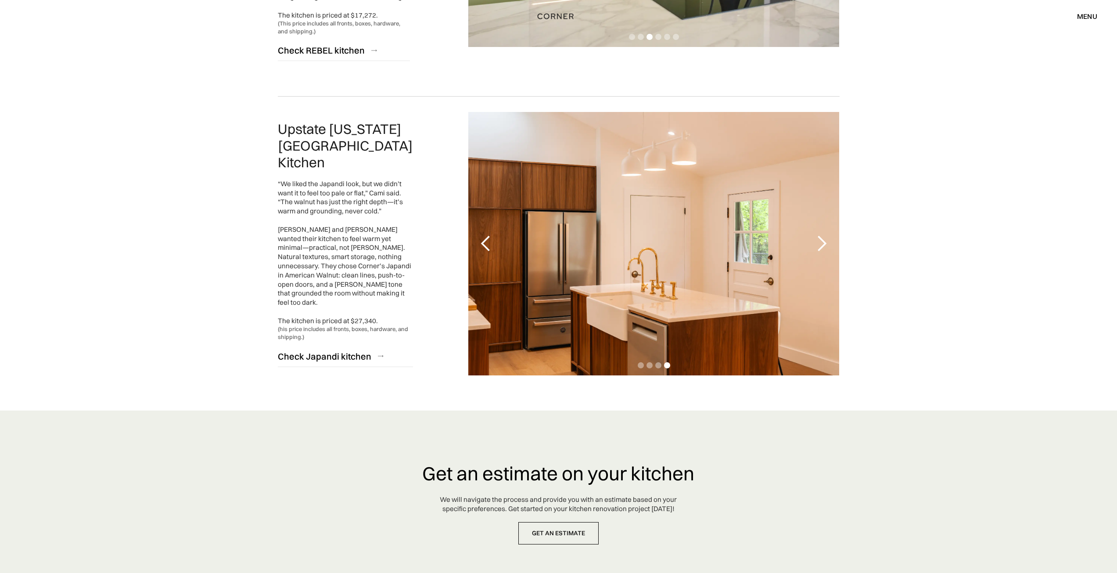
click at [613, 250] on div "4 of 4" at bounding box center [653, 243] width 371 height 263
click at [304, 350] on div "Check Japandi kitchen" at bounding box center [324, 356] width 93 height 12
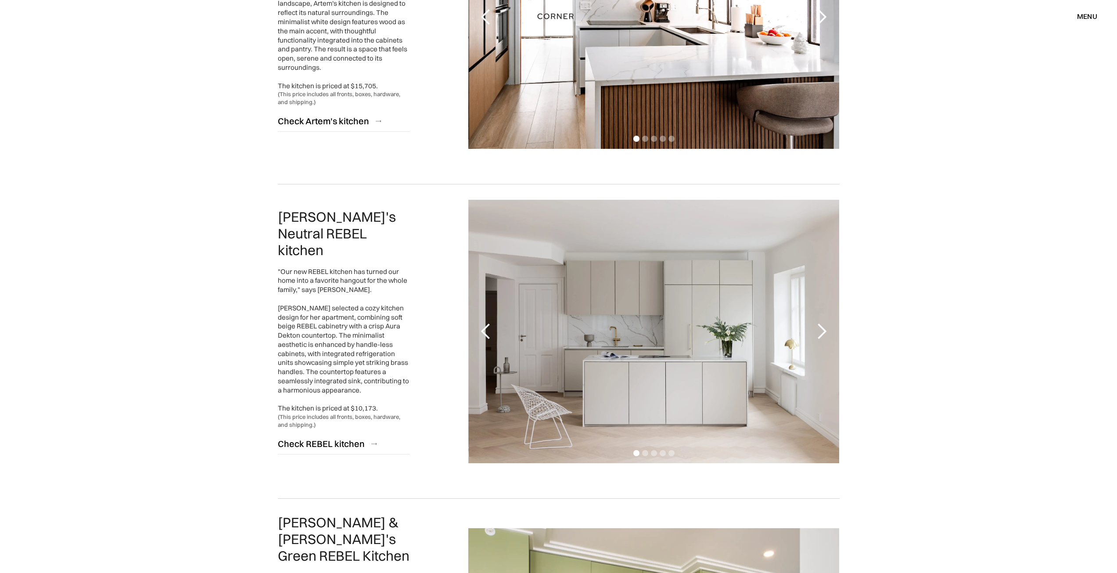
scroll to position [1185, 0]
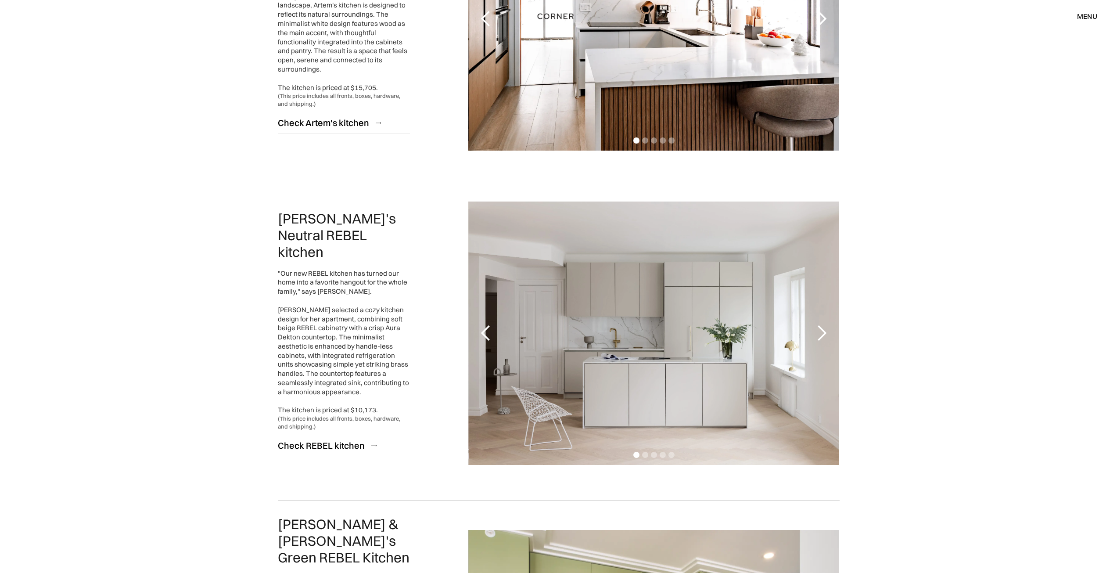
click at [694, 358] on div "1 of 5" at bounding box center [653, 332] width 371 height 263
click at [351, 439] on div "Check REBEL kitchen" at bounding box center [321, 445] width 87 height 12
click at [633, 285] on div "1 of 5" at bounding box center [653, 332] width 371 height 263
click at [817, 328] on div "next slide" at bounding box center [822, 333] width 18 height 18
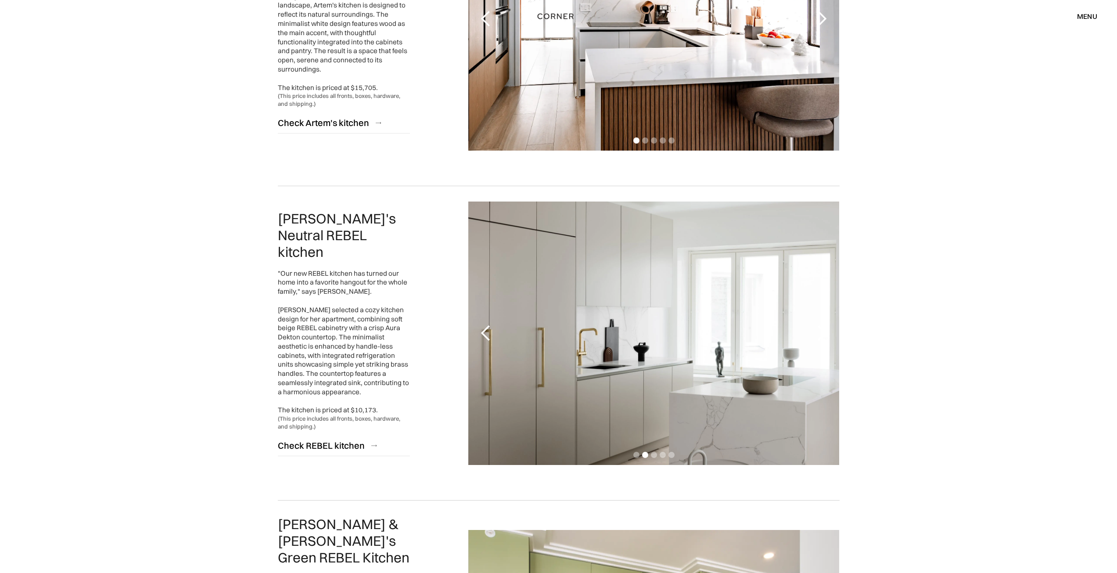
click at [369, 222] on h2 "Mia's Neutral REBEL kitchen" at bounding box center [344, 235] width 132 height 50
click at [315, 299] on div ""Our new REBEL kitchen has turned our home into a favorite hangout for the whol…" at bounding box center [344, 342] width 132 height 146
click at [490, 326] on div "previous slide" at bounding box center [486, 333] width 18 height 18
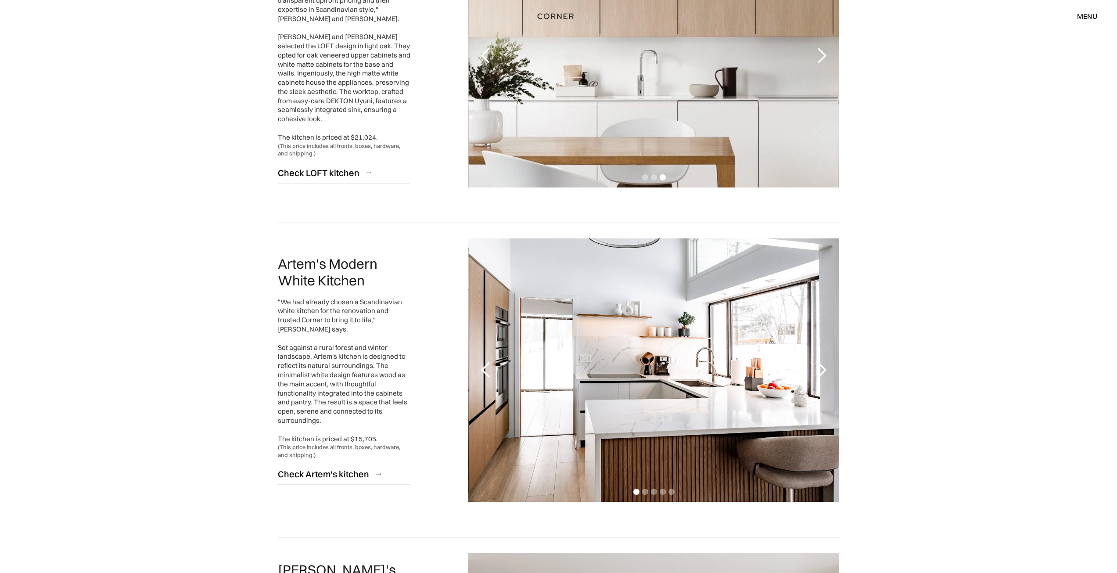
scroll to position [570, 0]
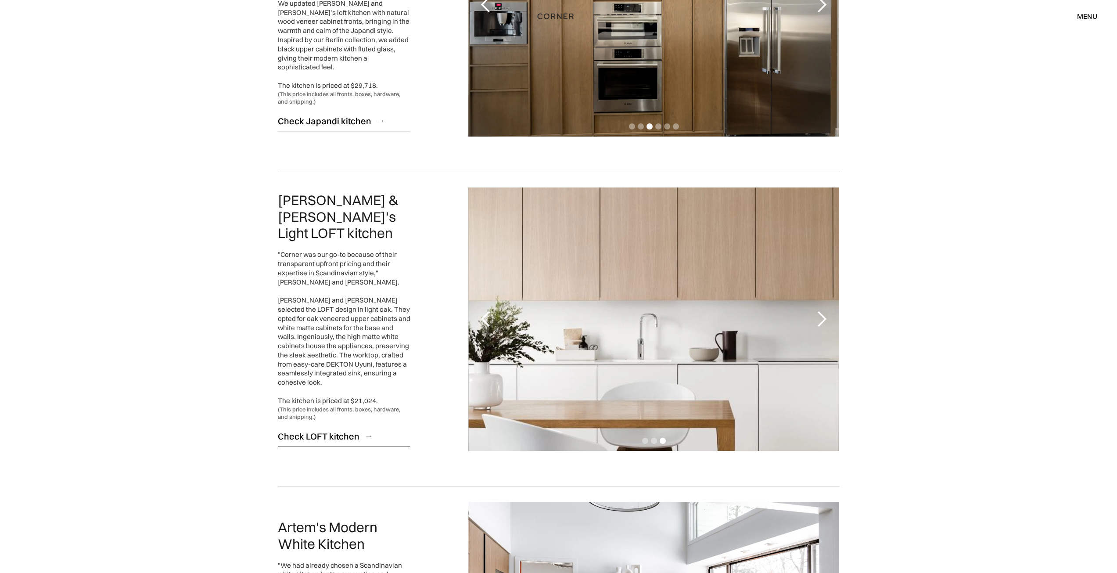
click at [322, 430] on div "Check LOFT kitchen" at bounding box center [319, 436] width 82 height 12
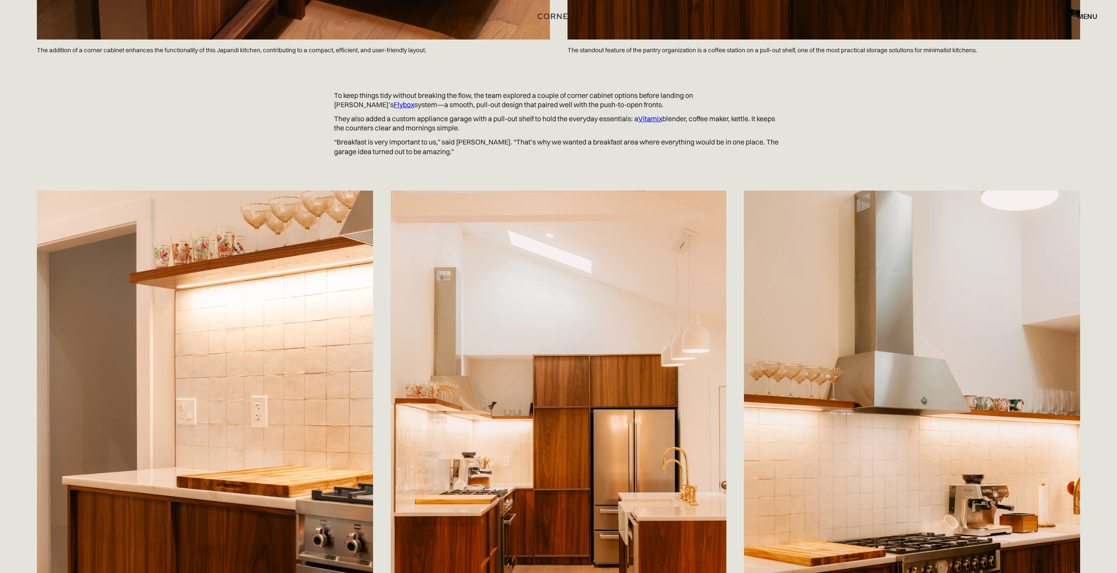
scroll to position [2632, 0]
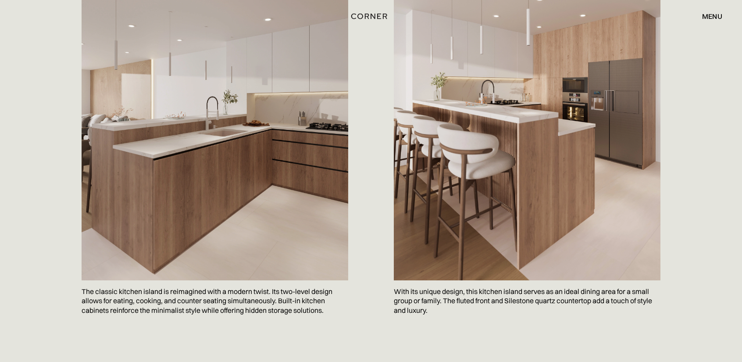
scroll to position [1316, 0]
